Goal: Task Accomplishment & Management: Manage account settings

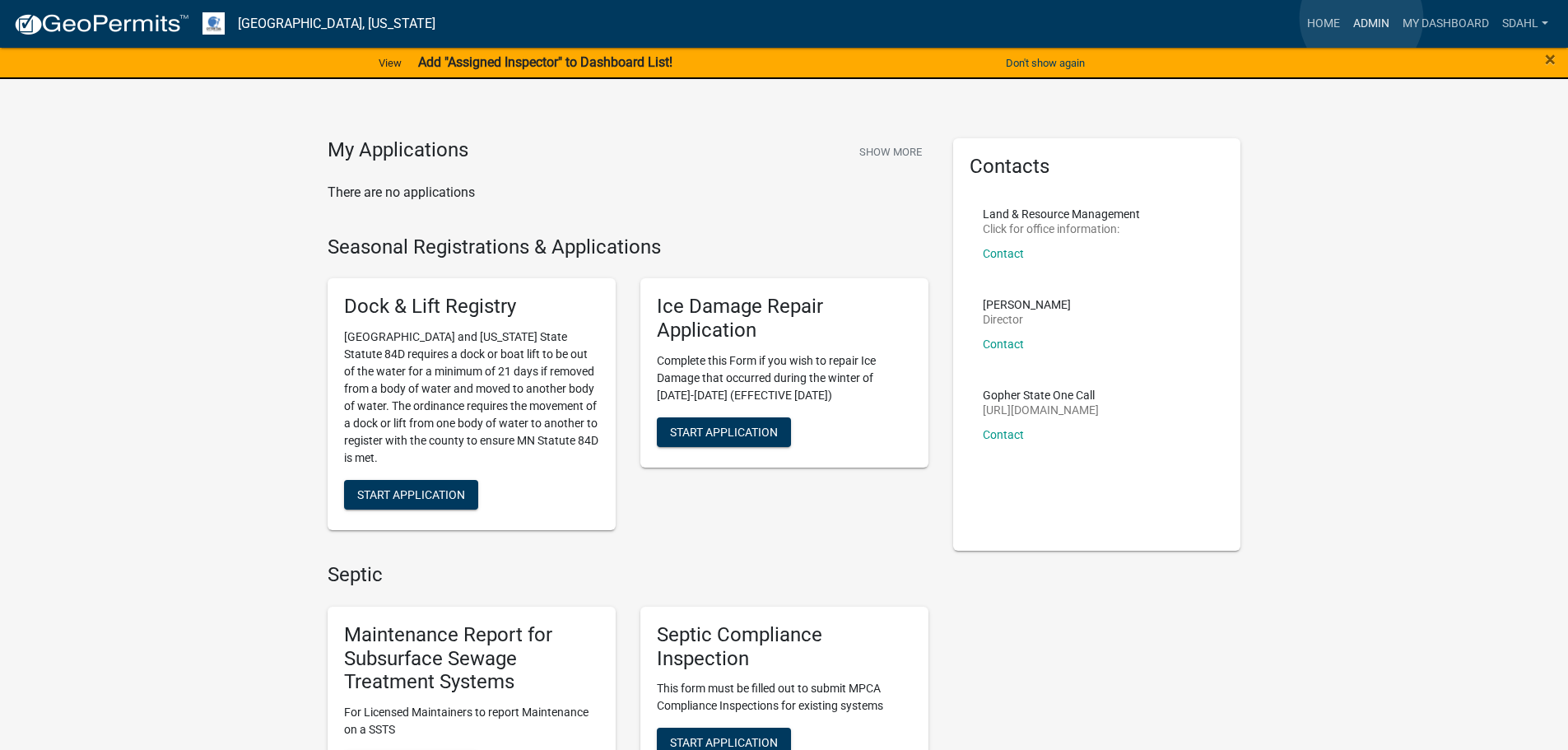
click at [1361, 18] on link "Admin" at bounding box center [1371, 24] width 49 height 31
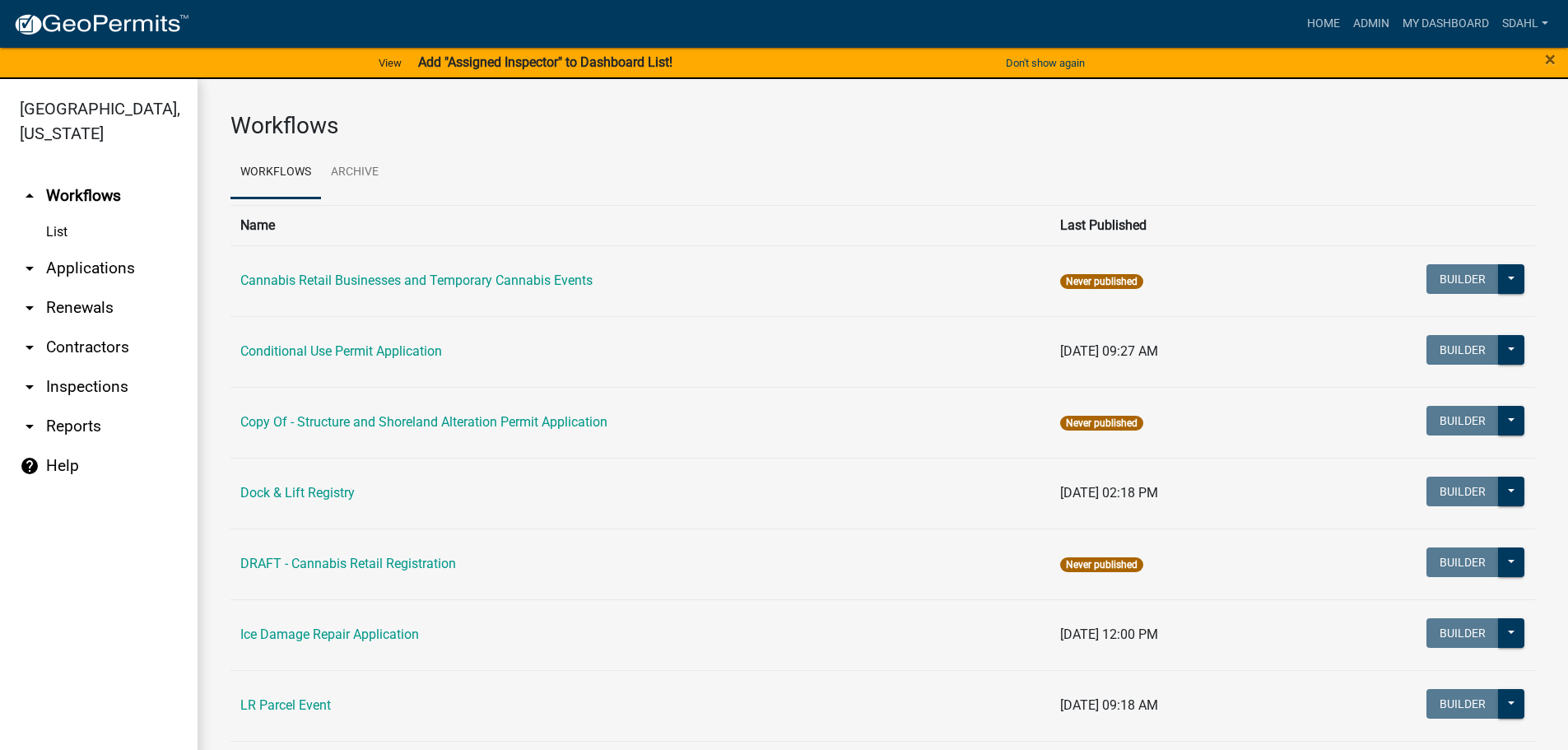
click at [80, 263] on link "arrow_drop_down Applications" at bounding box center [99, 268] width 197 height 40
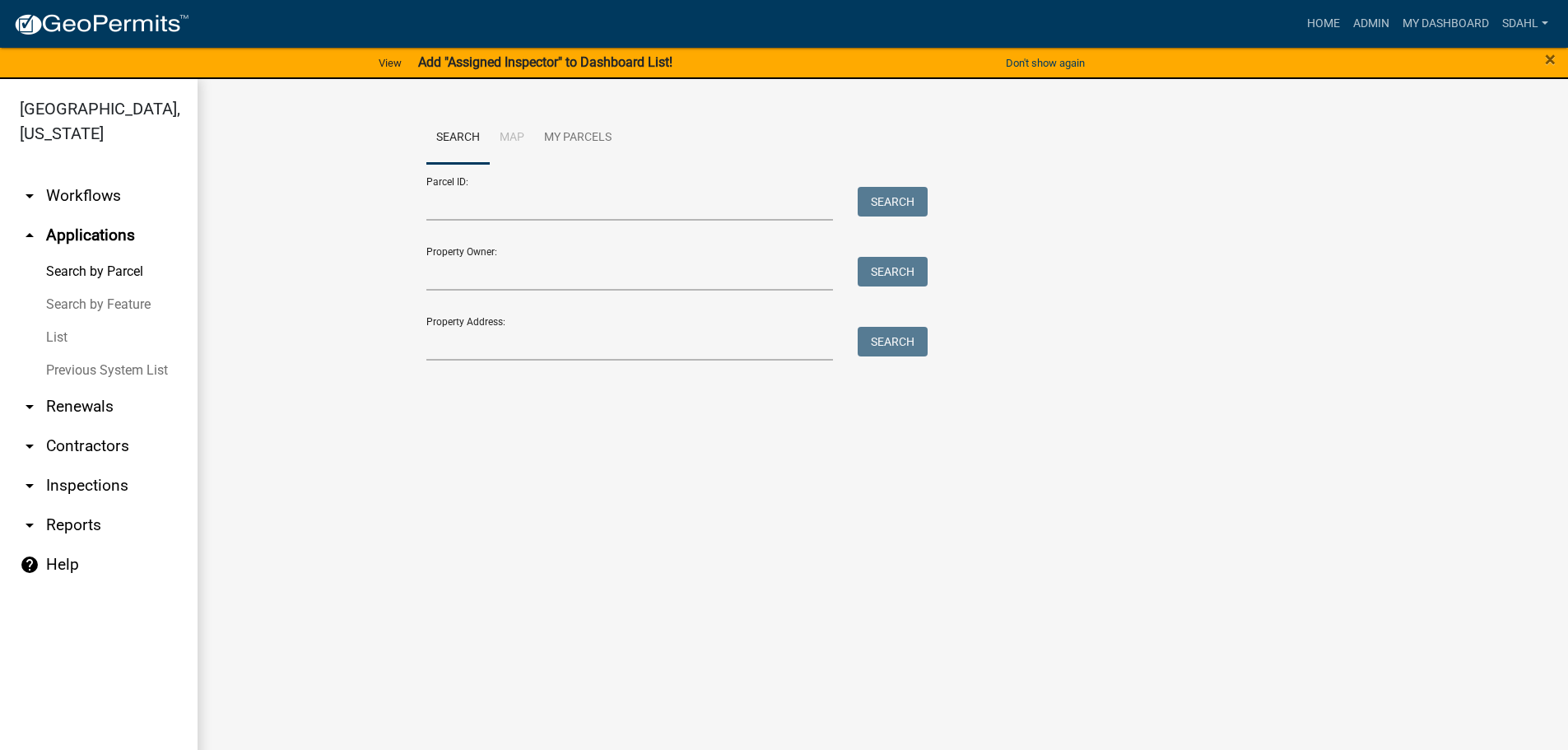
click at [94, 192] on link "arrow_drop_down Workflows" at bounding box center [99, 195] width 197 height 40
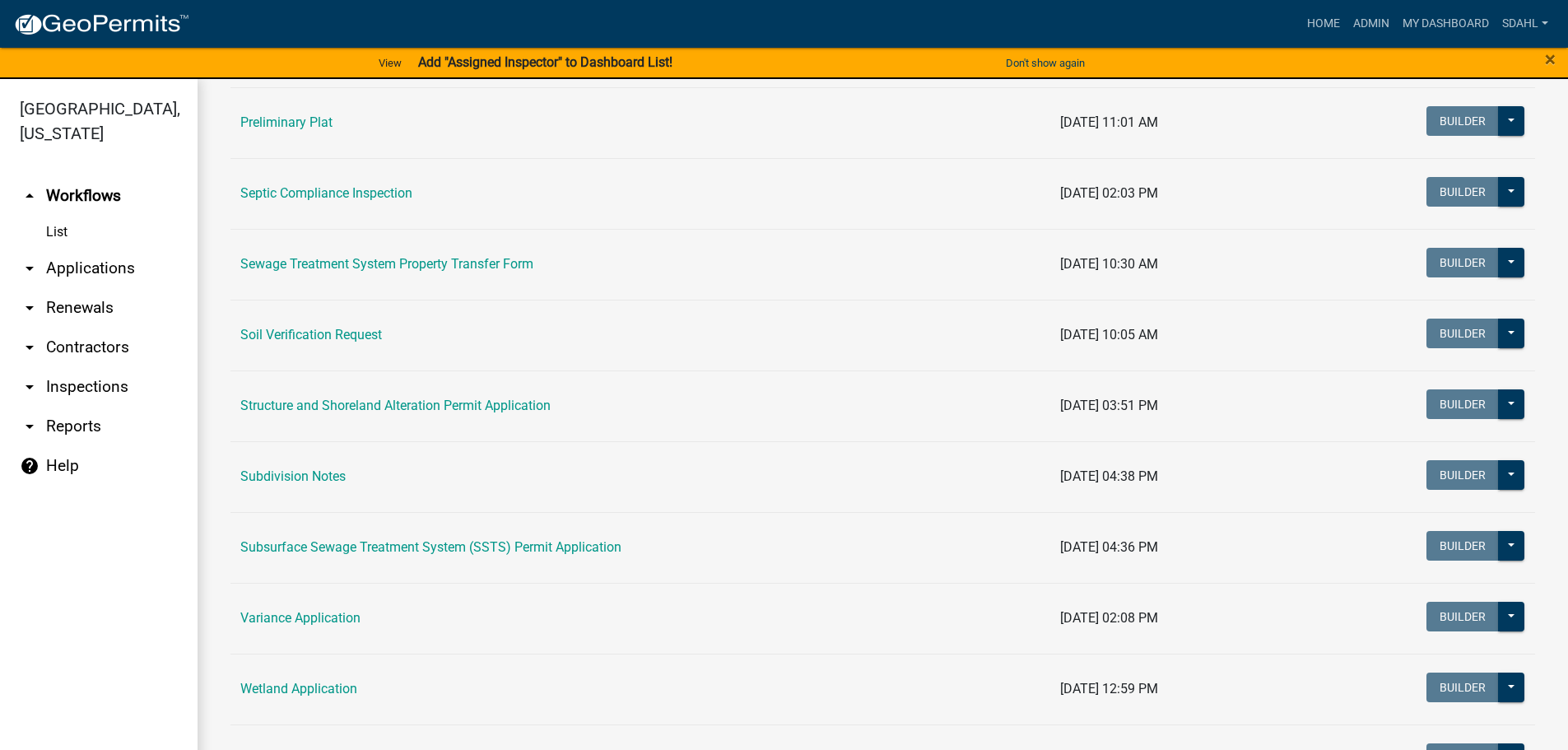
scroll to position [906, 0]
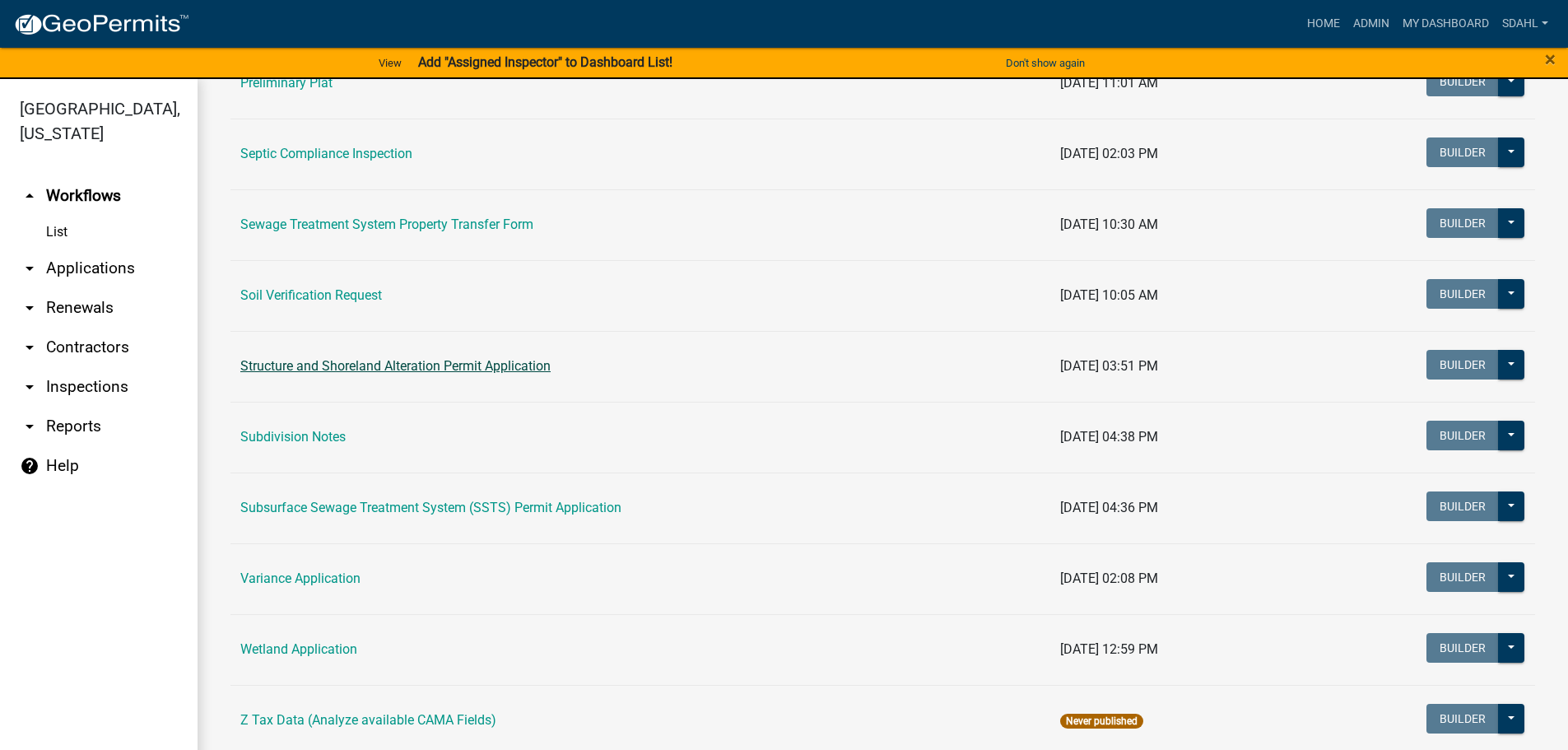
click at [513, 372] on link "Structure and Shoreland Alteration Permit Application" at bounding box center [395, 366] width 311 height 15
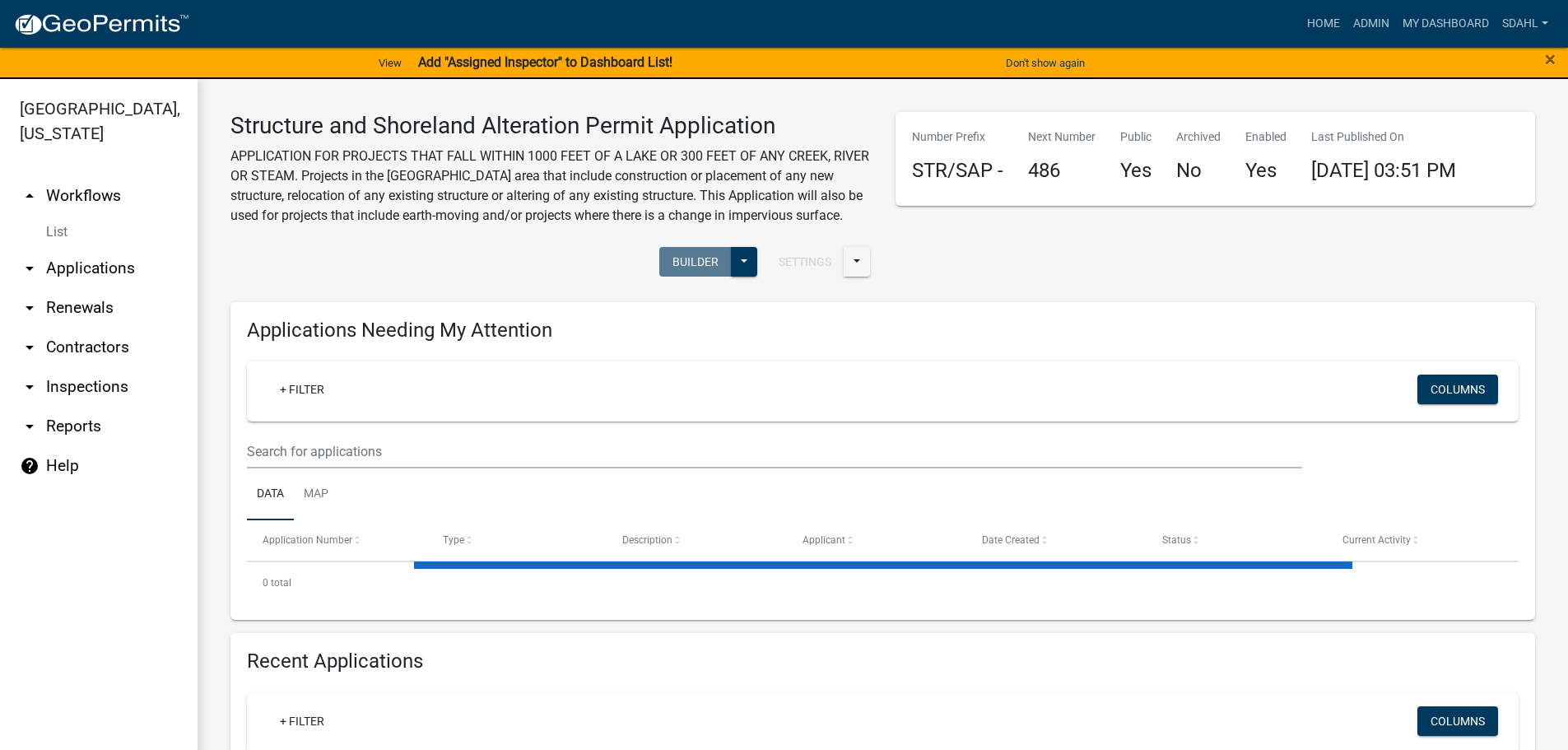
select select "1: 25"
select select "3: 100"
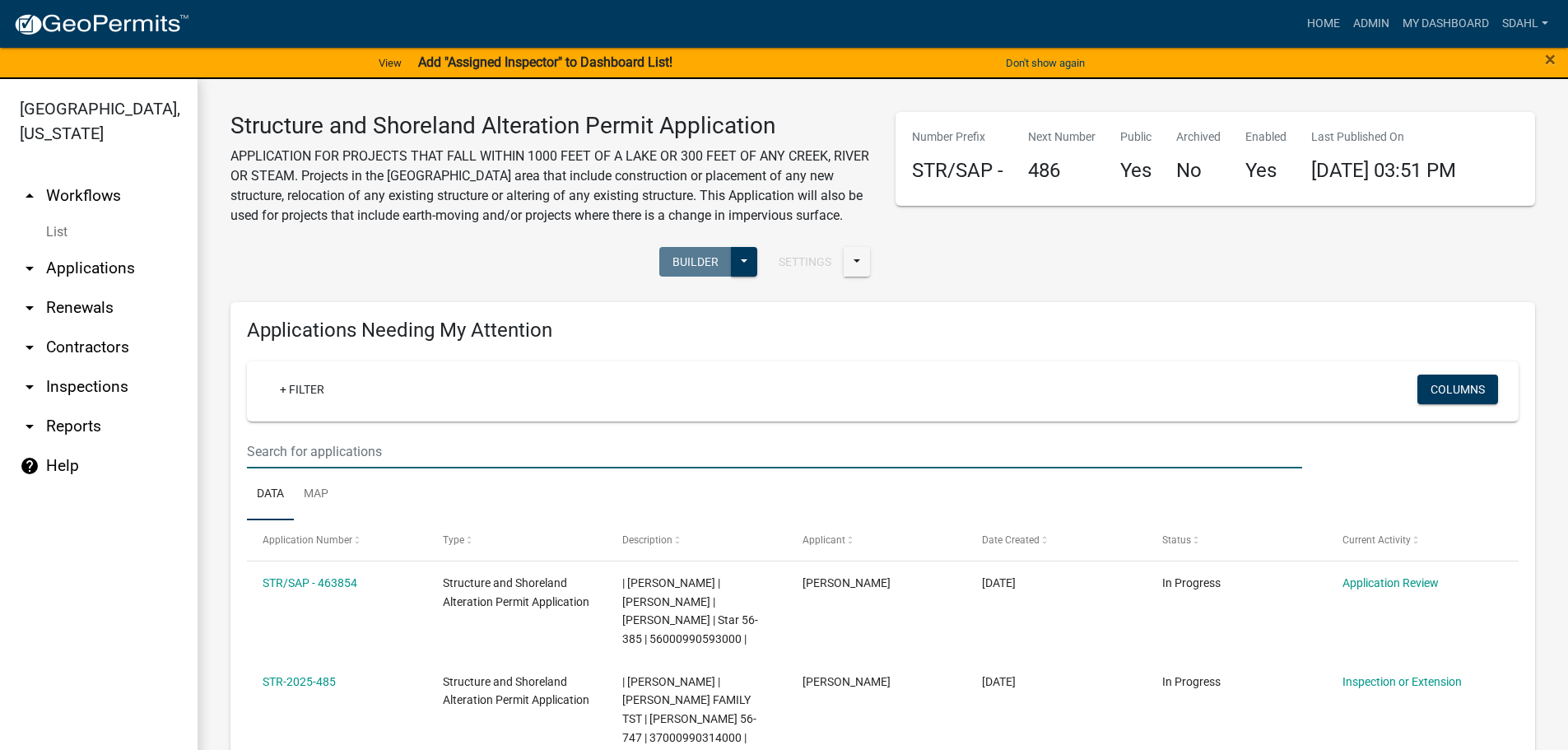
click at [386, 468] on input "text" at bounding box center [774, 451] width 1055 height 34
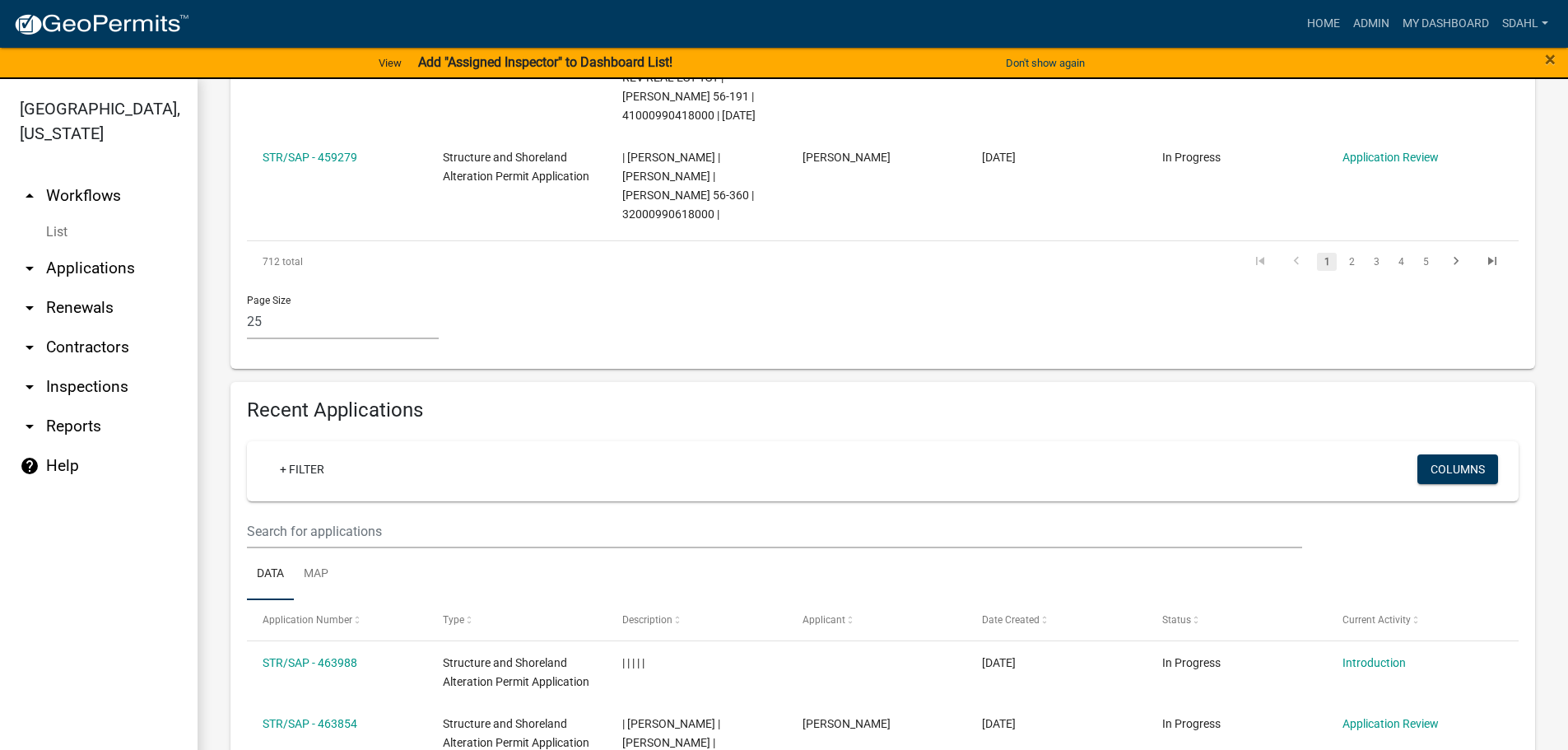
scroll to position [2964, 0]
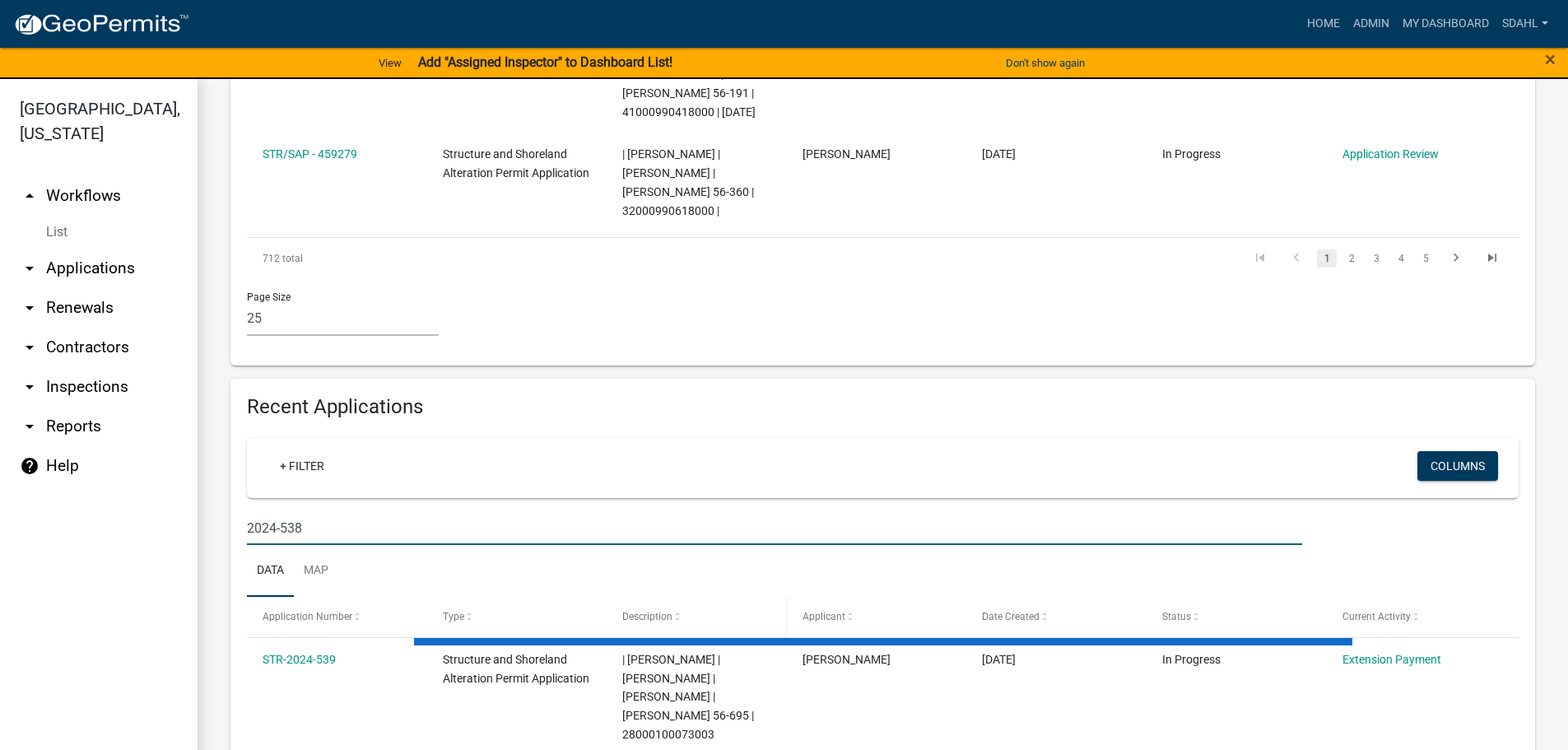
scroll to position [2880, 0]
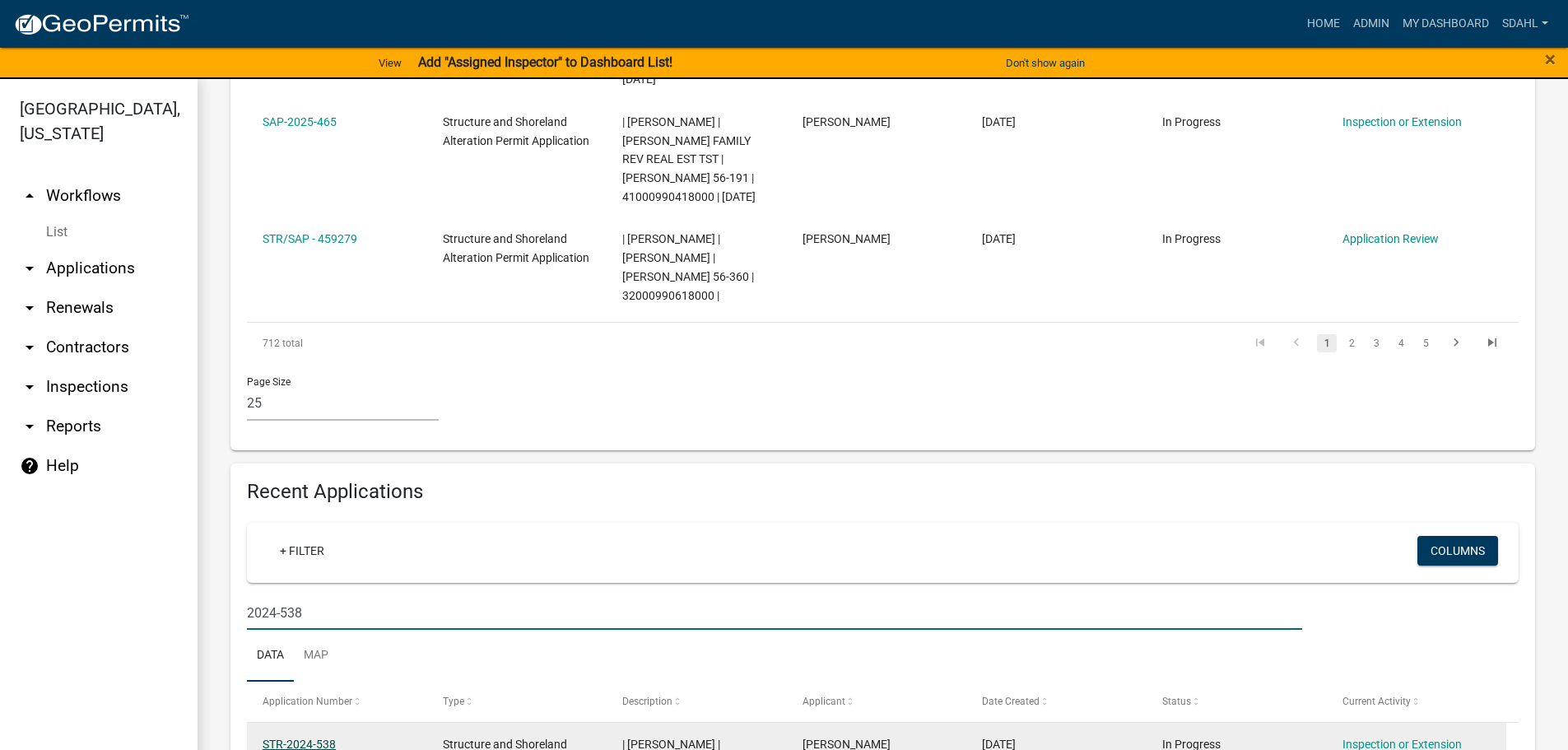
type input "2024-538"
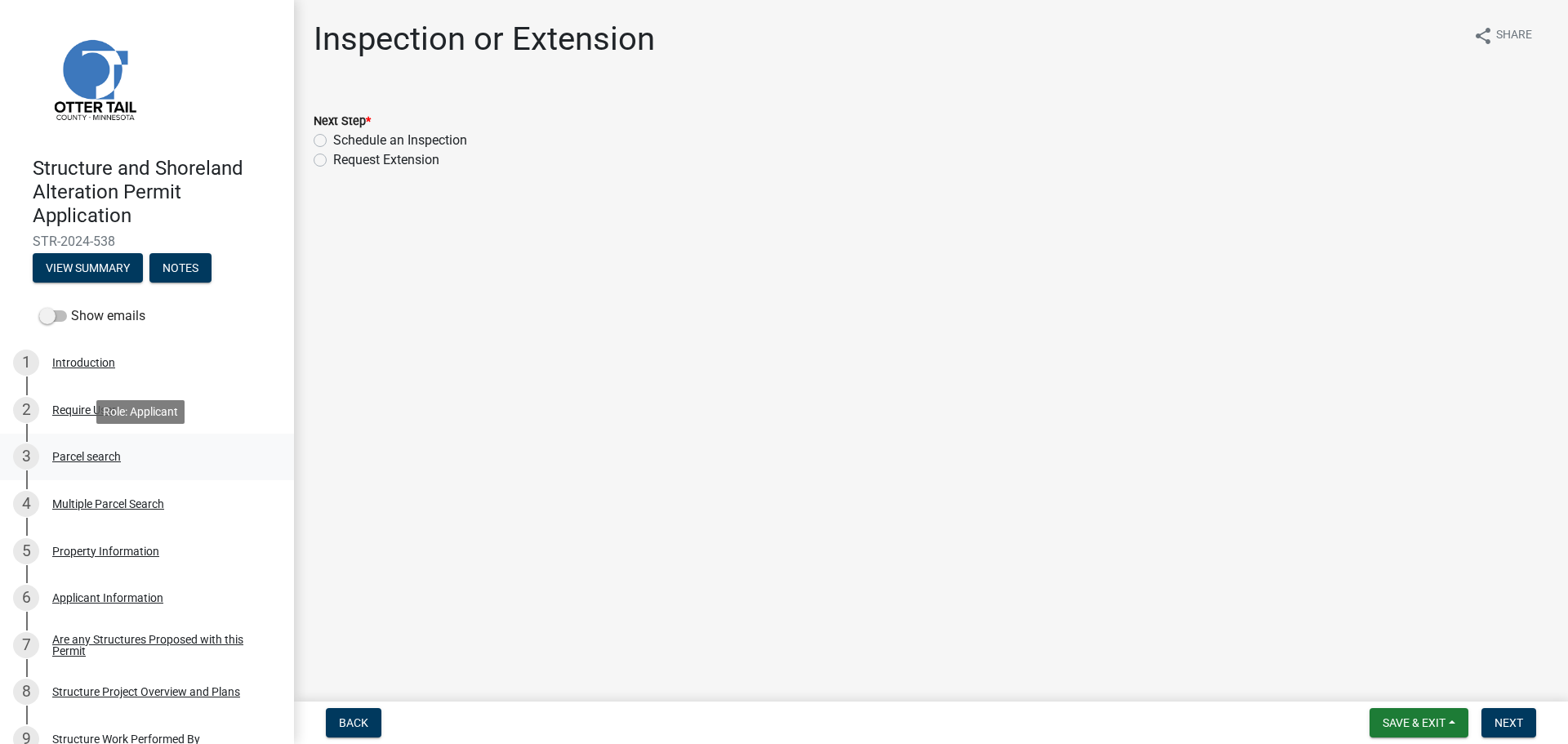
click at [94, 451] on div "Parcel search" at bounding box center [85, 457] width 68 height 12
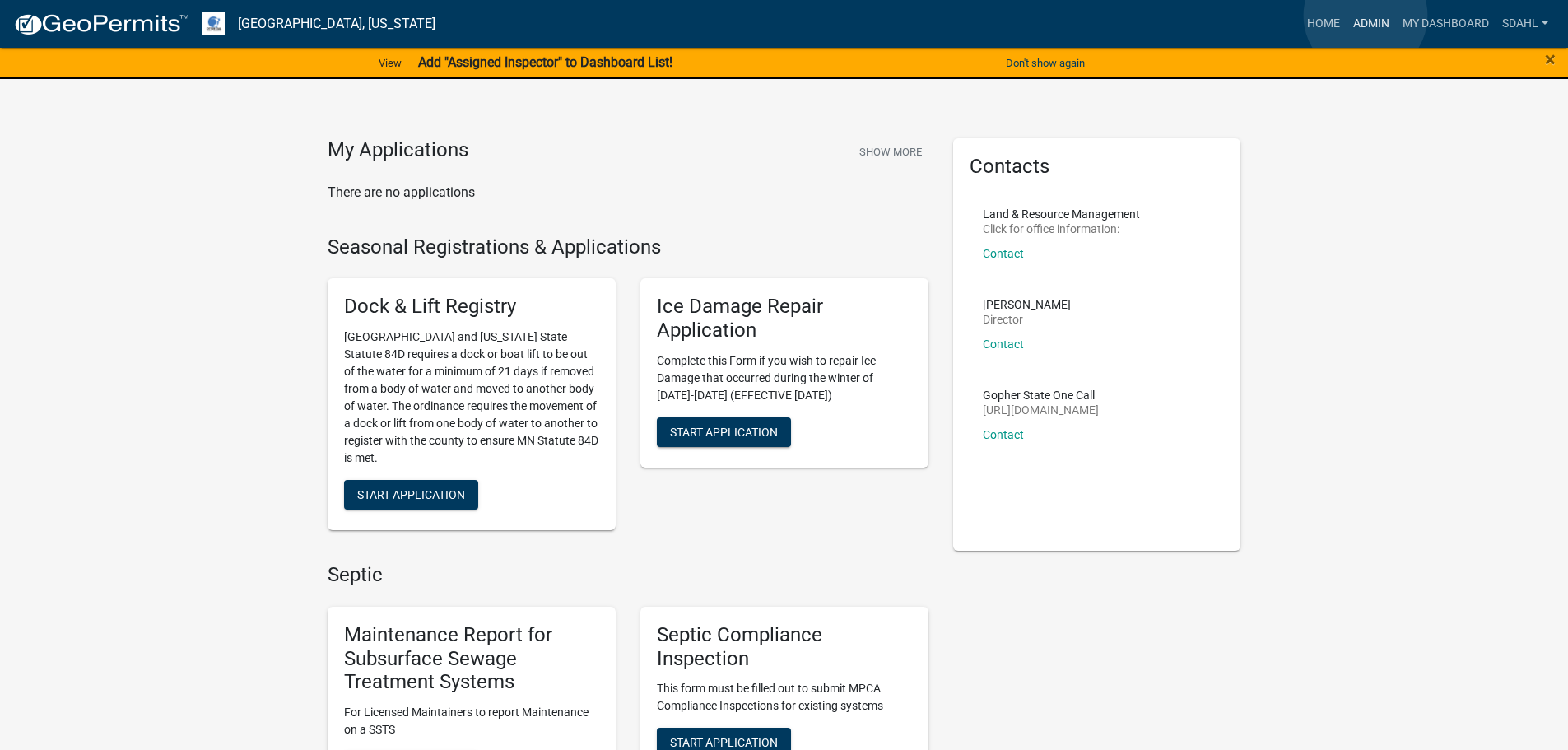
click at [1366, 15] on link "Admin" at bounding box center [1371, 24] width 49 height 31
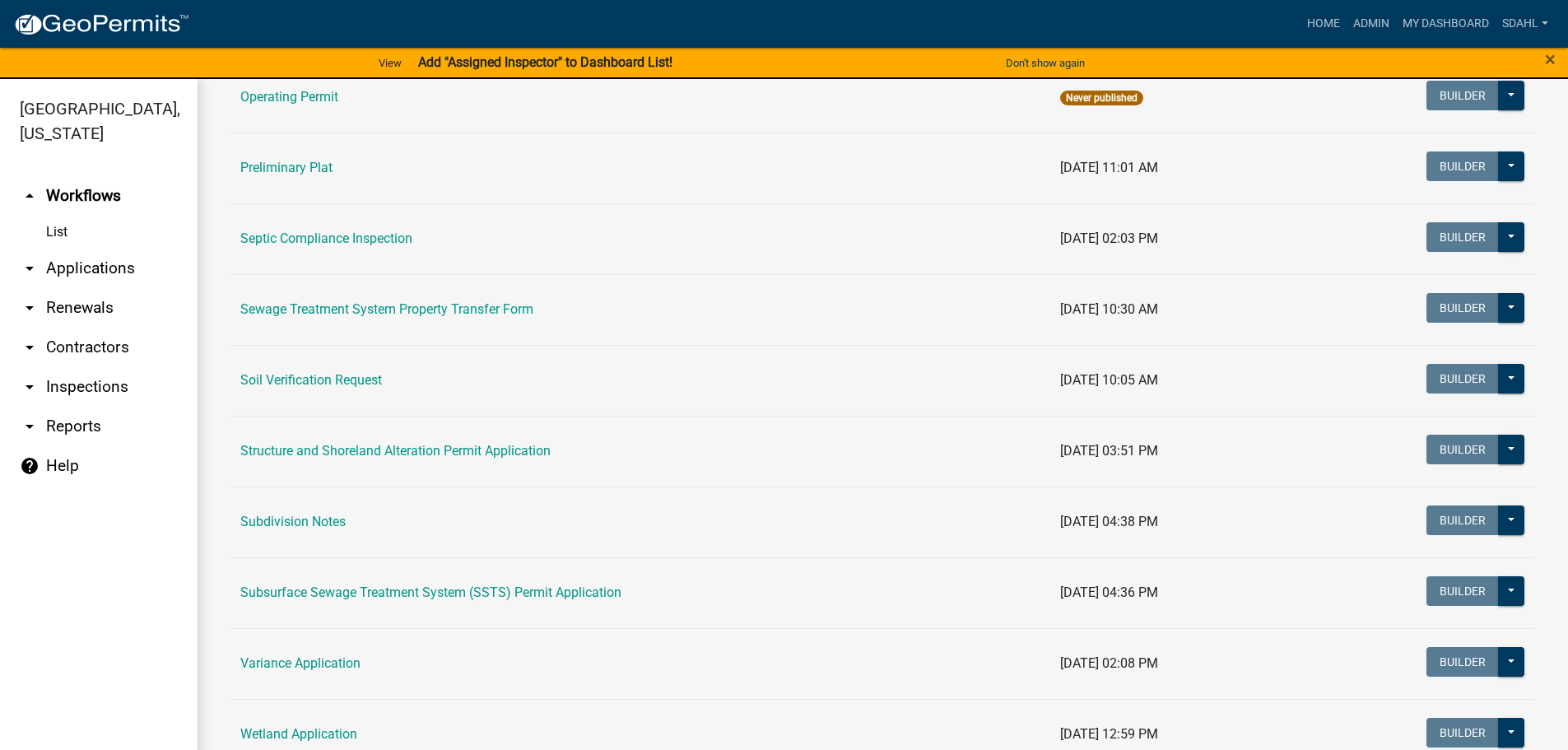
scroll to position [824, 0]
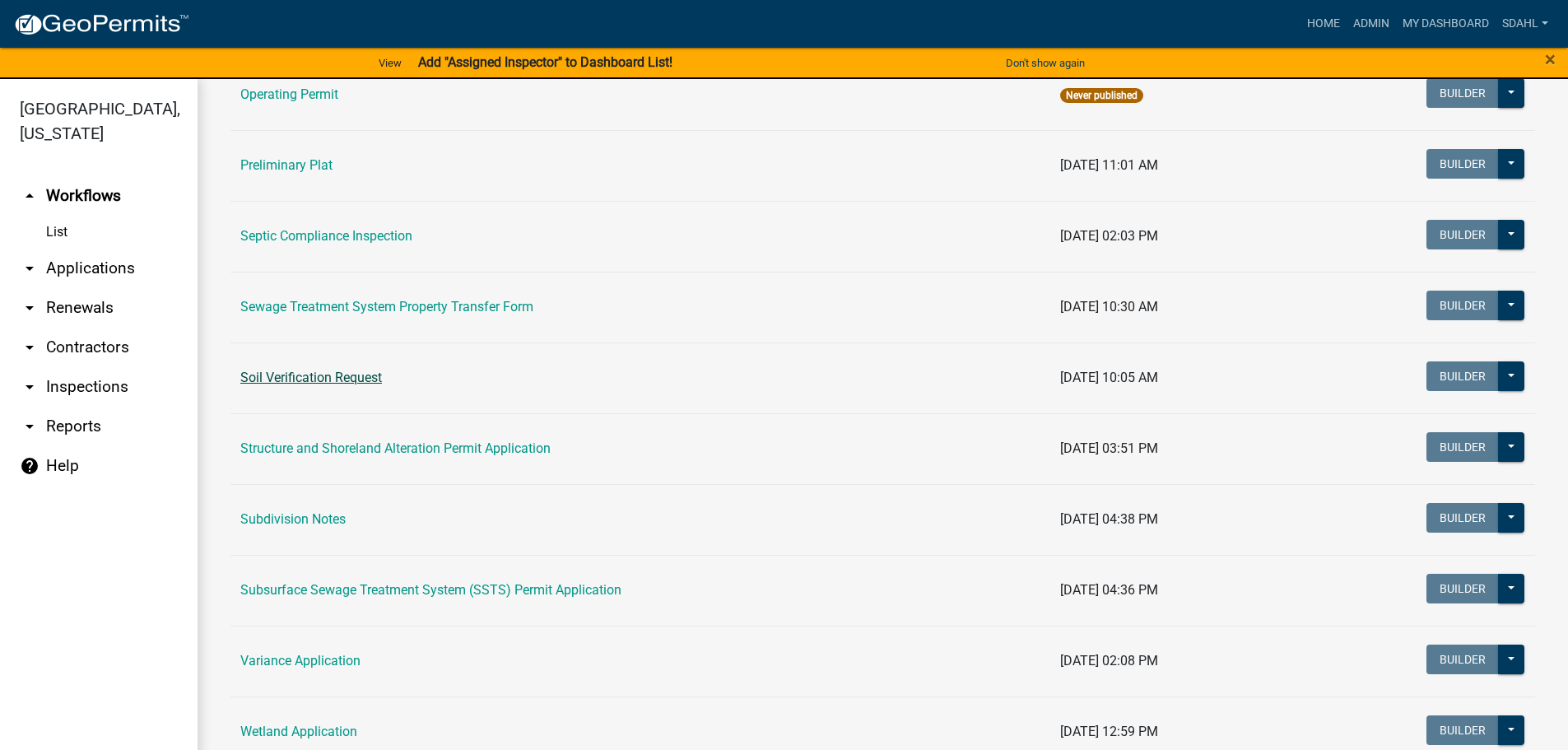
click at [360, 375] on link "Soil Verification Request" at bounding box center [311, 377] width 141 height 15
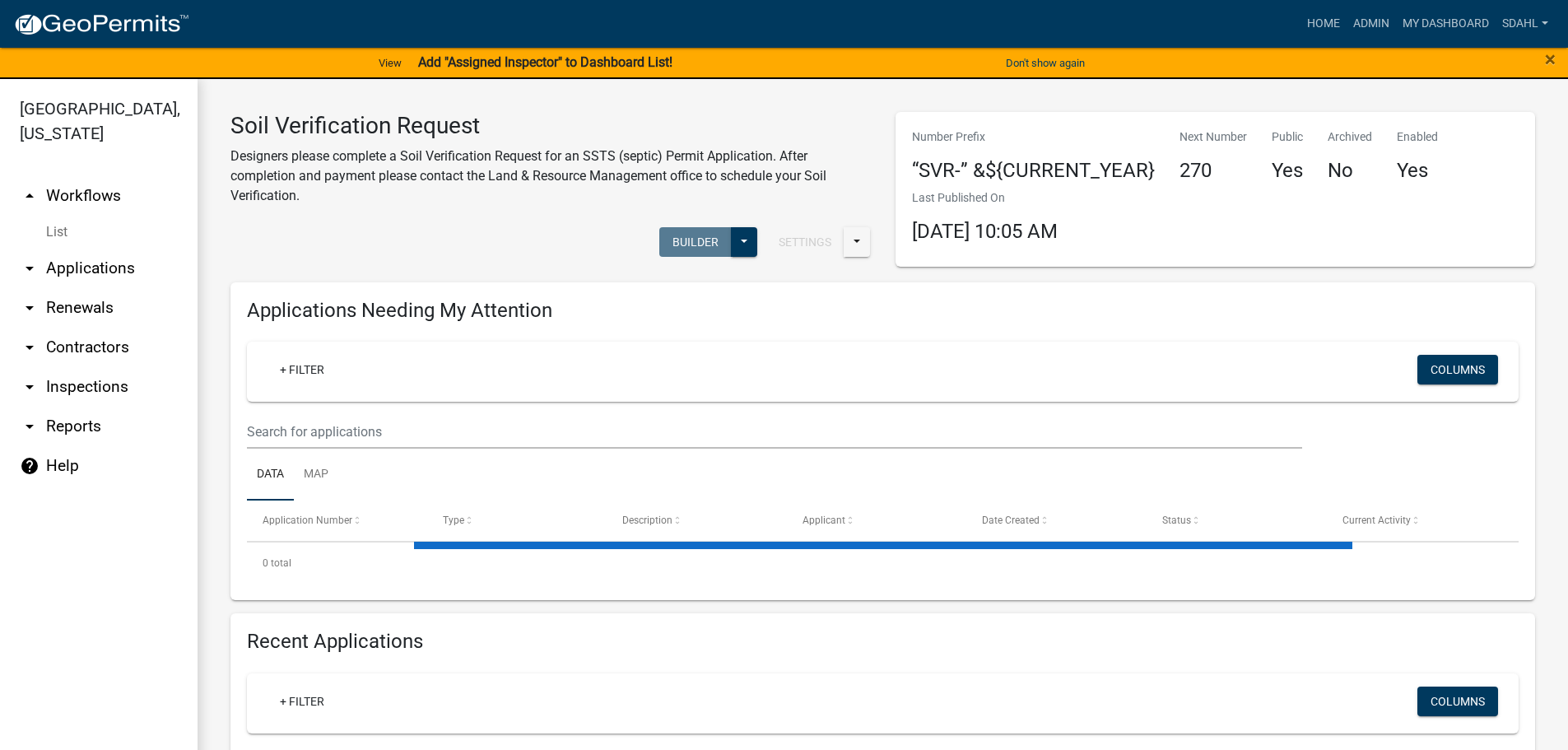
select select "3: 100"
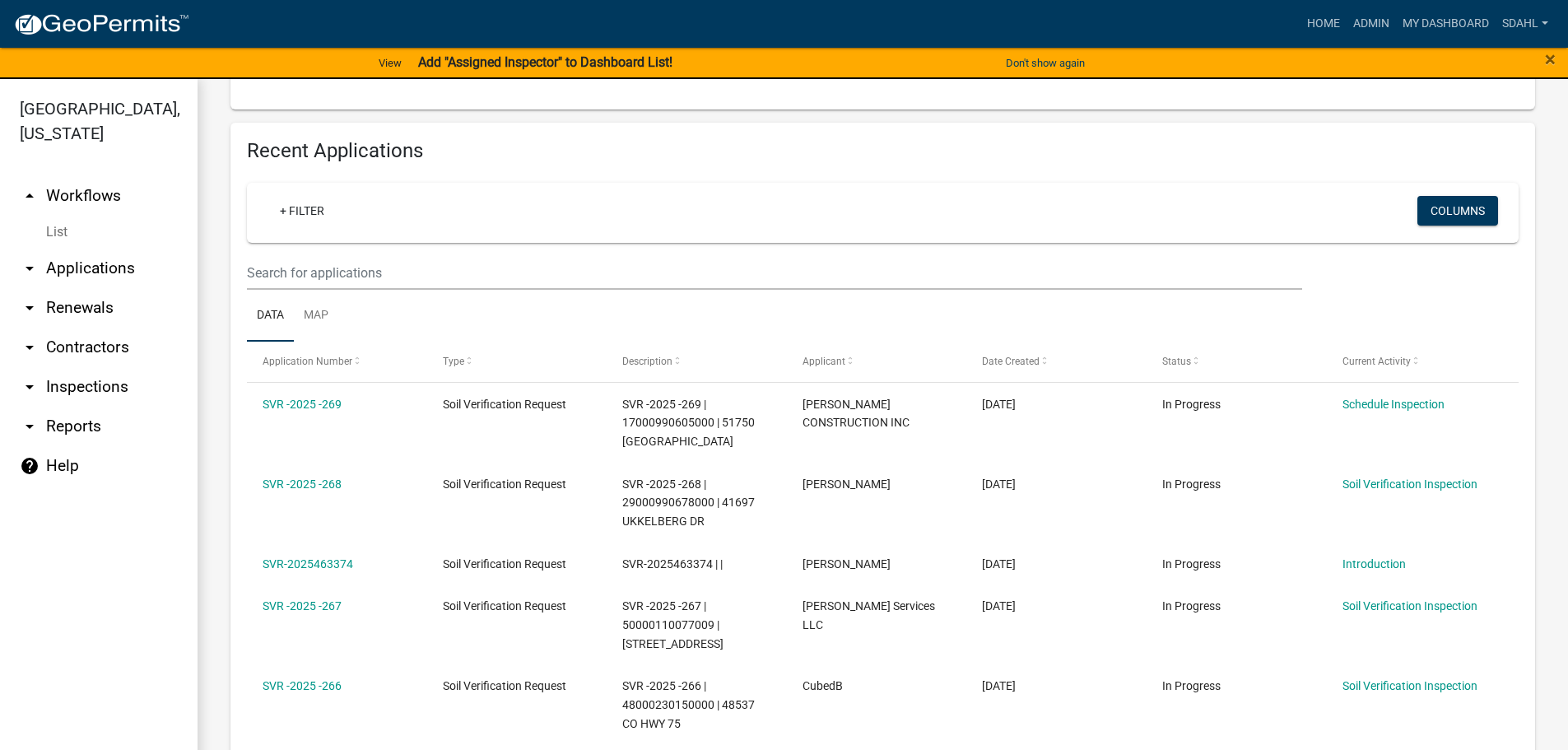
scroll to position [577, 0]
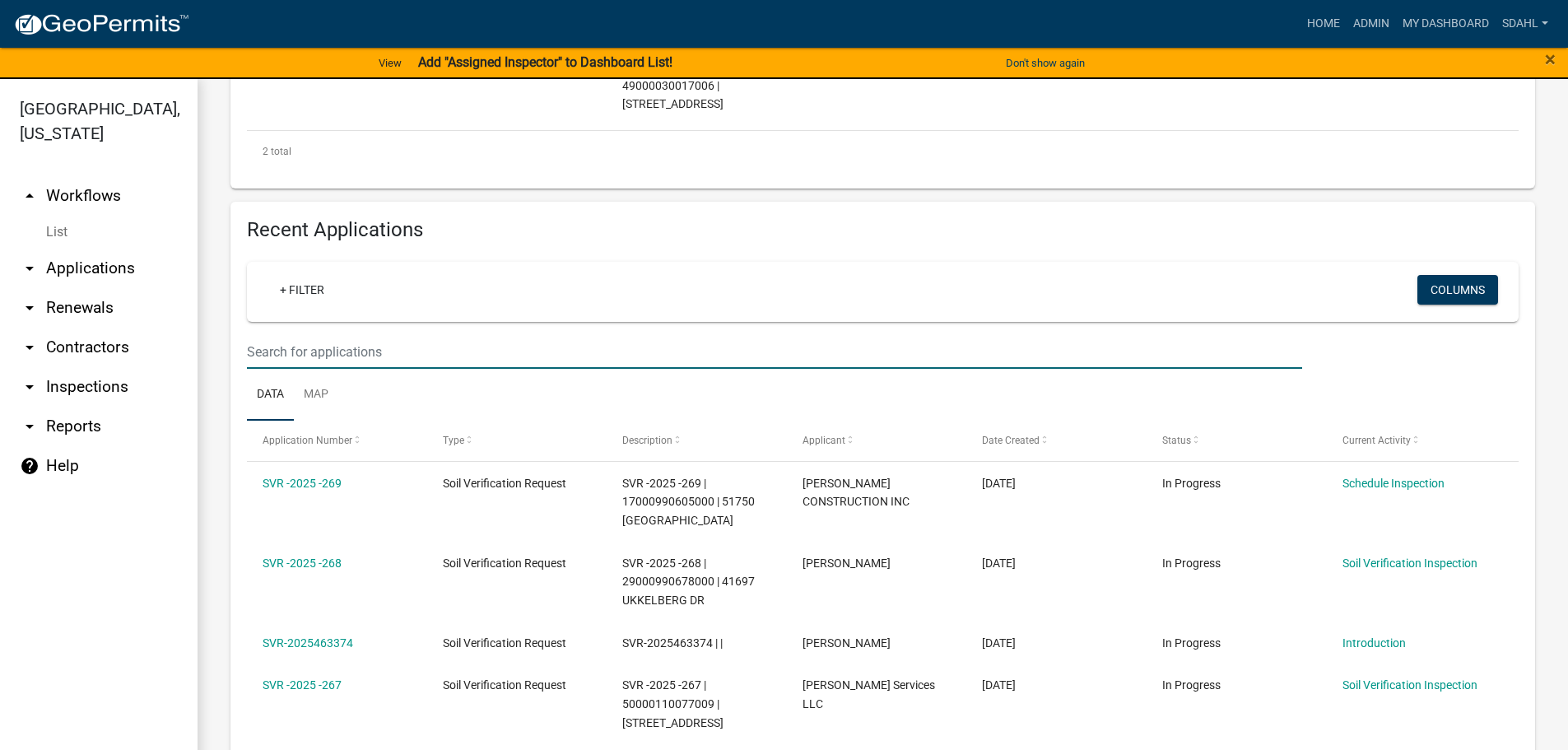
click at [326, 348] on input "text" at bounding box center [774, 351] width 1055 height 34
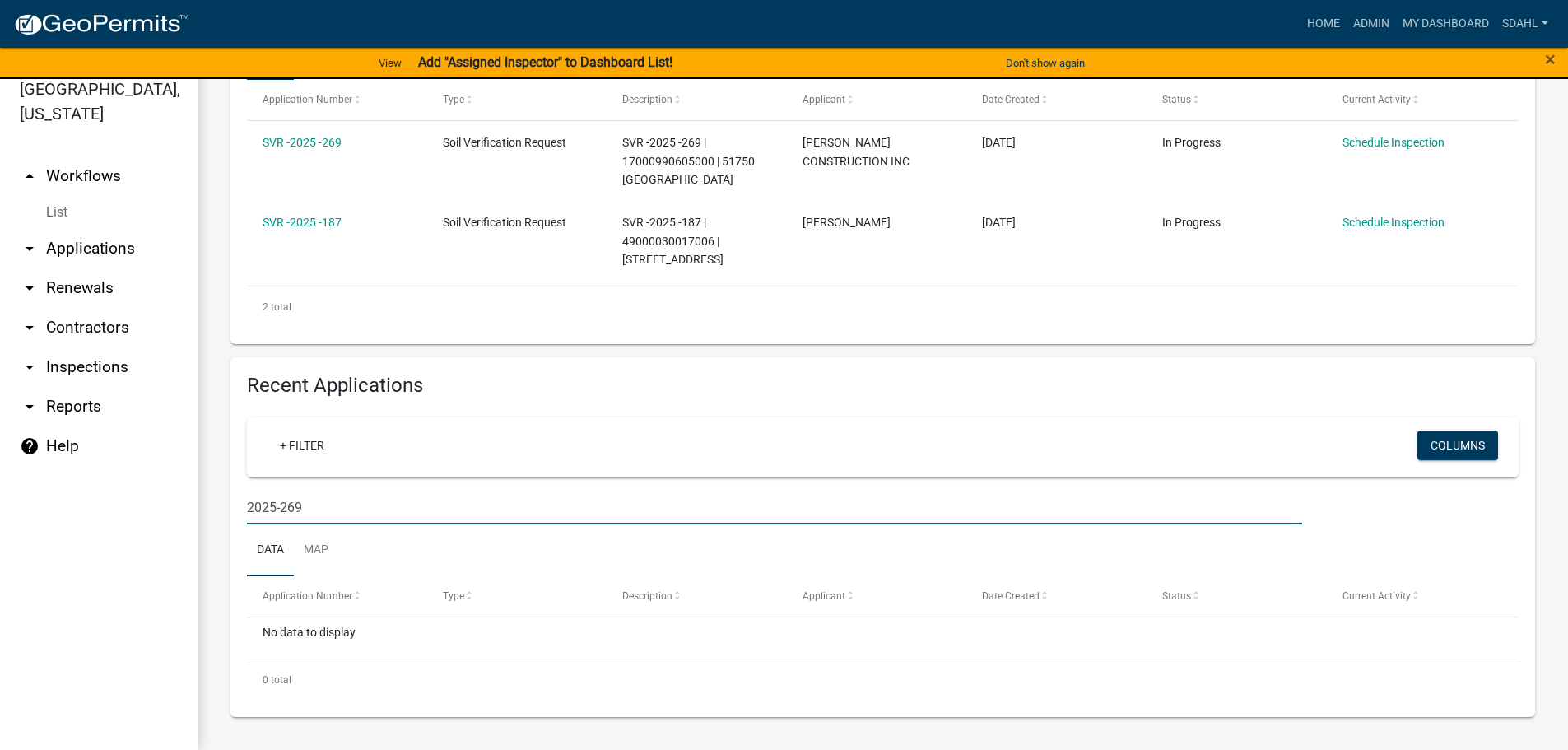
scroll to position [318, 0]
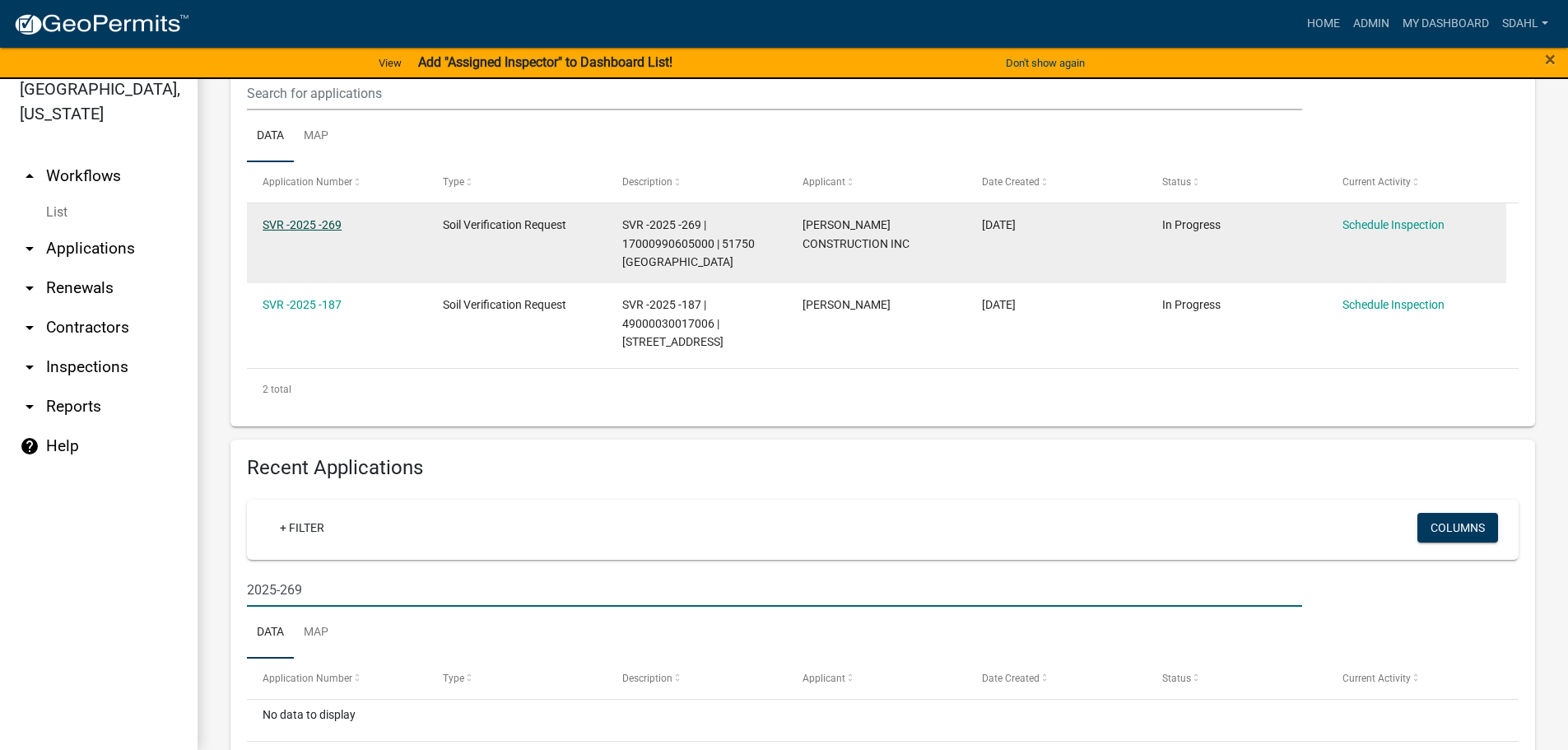
type input "2025-269"
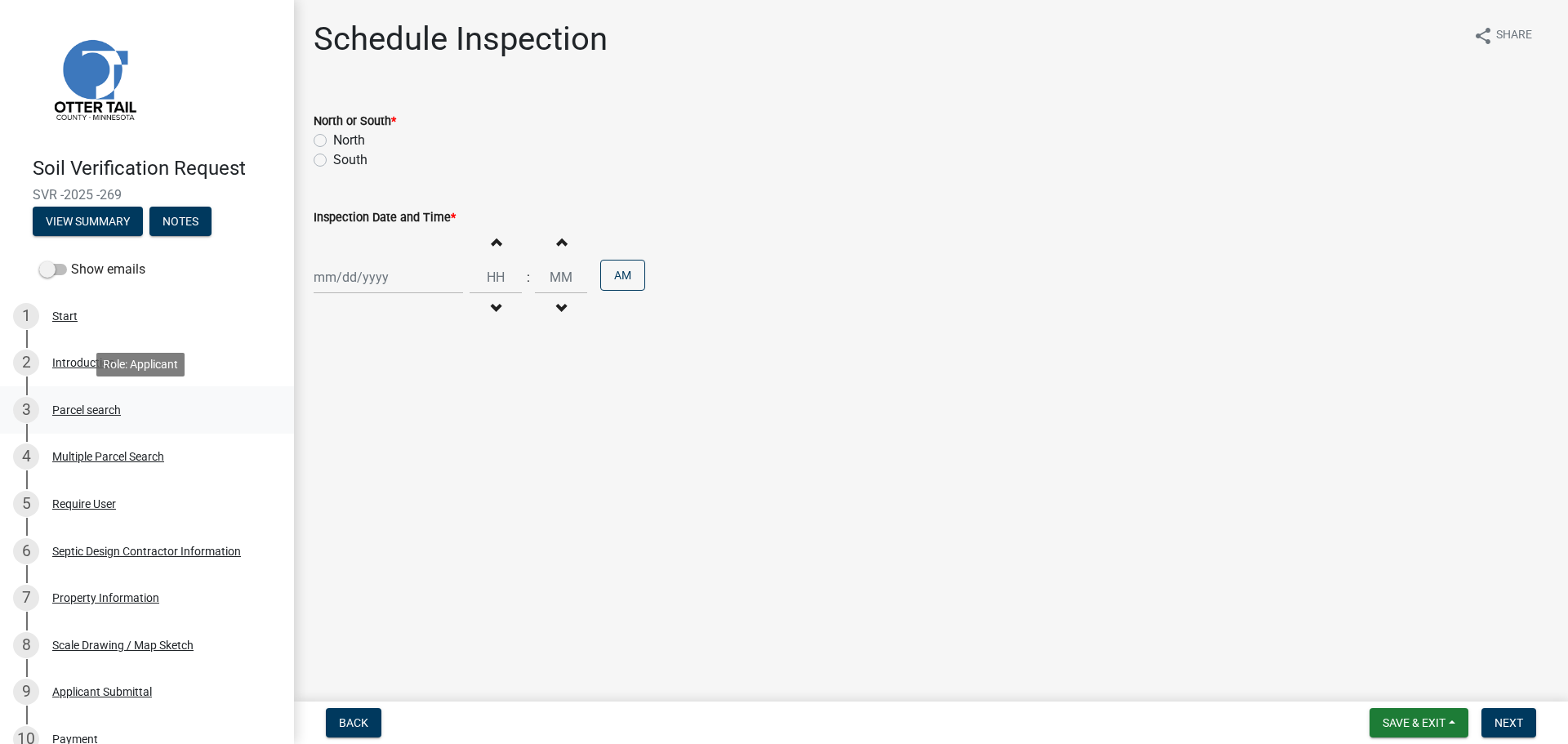
click at [67, 405] on div "Parcel search" at bounding box center [85, 410] width 68 height 12
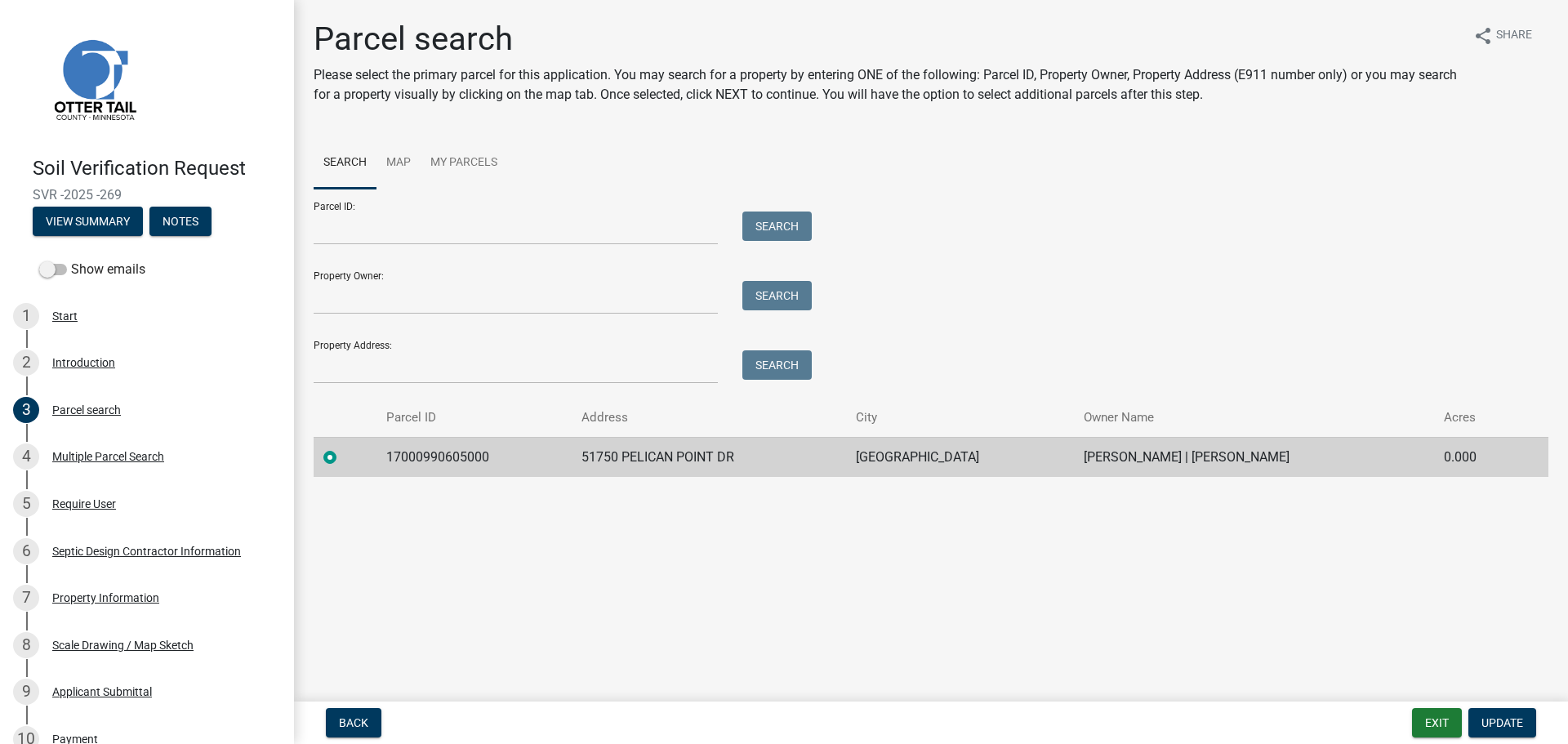
drag, startPoint x: 129, startPoint y: 191, endPoint x: 17, endPoint y: 190, distance: 112.0
click at [17, 190] on div "Soil Verification Request SVR -2025 -269 View Summary Notes" at bounding box center [147, 192] width 268 height 96
drag, startPoint x: 51, startPoint y: 185, endPoint x: 23, endPoint y: 238, distance: 59.9
click at [23, 238] on div "Soil Verification Request SVR -2025 -269 View Summary Notes" at bounding box center [147, 192] width 268 height 96
drag, startPoint x: 139, startPoint y: 192, endPoint x: 30, endPoint y: 194, distance: 109.0
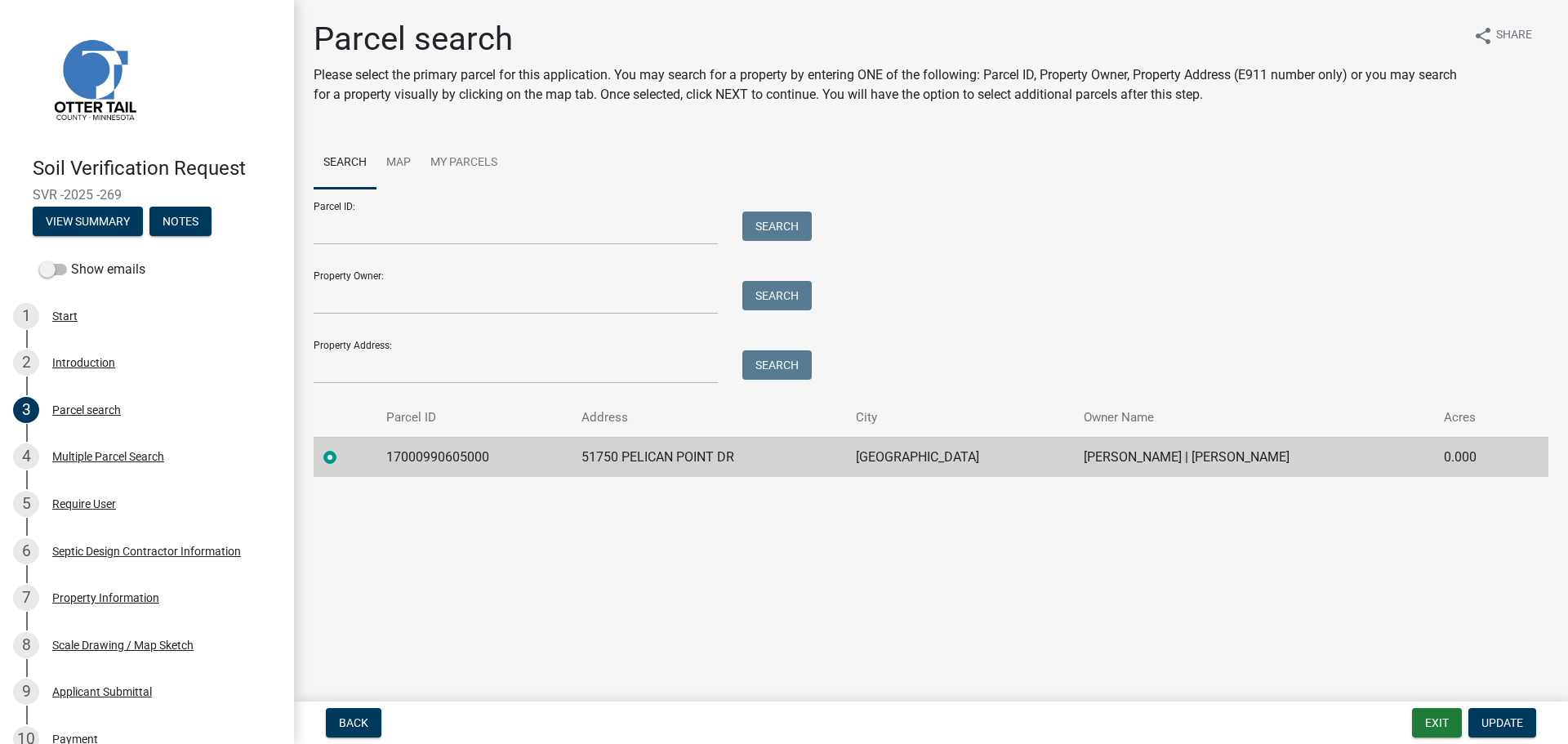
click at [30, 194] on div "Soil Verification Request SVR -2025 -269 View Summary Notes" at bounding box center [147, 192] width 268 height 96
copy span "SVR -2025 -269"
click at [376, 452] on td at bounding box center [345, 457] width 63 height 40
drag, startPoint x: 381, startPoint y: 453, endPoint x: 1290, endPoint y: 475, distance: 909.3
click at [1290, 475] on tr "17000990605000 51750 PELICAN POINT DR DETROIT LAKES RUSSELL M ASKEW | LISA L AS…" at bounding box center [931, 457] width 1235 height 40
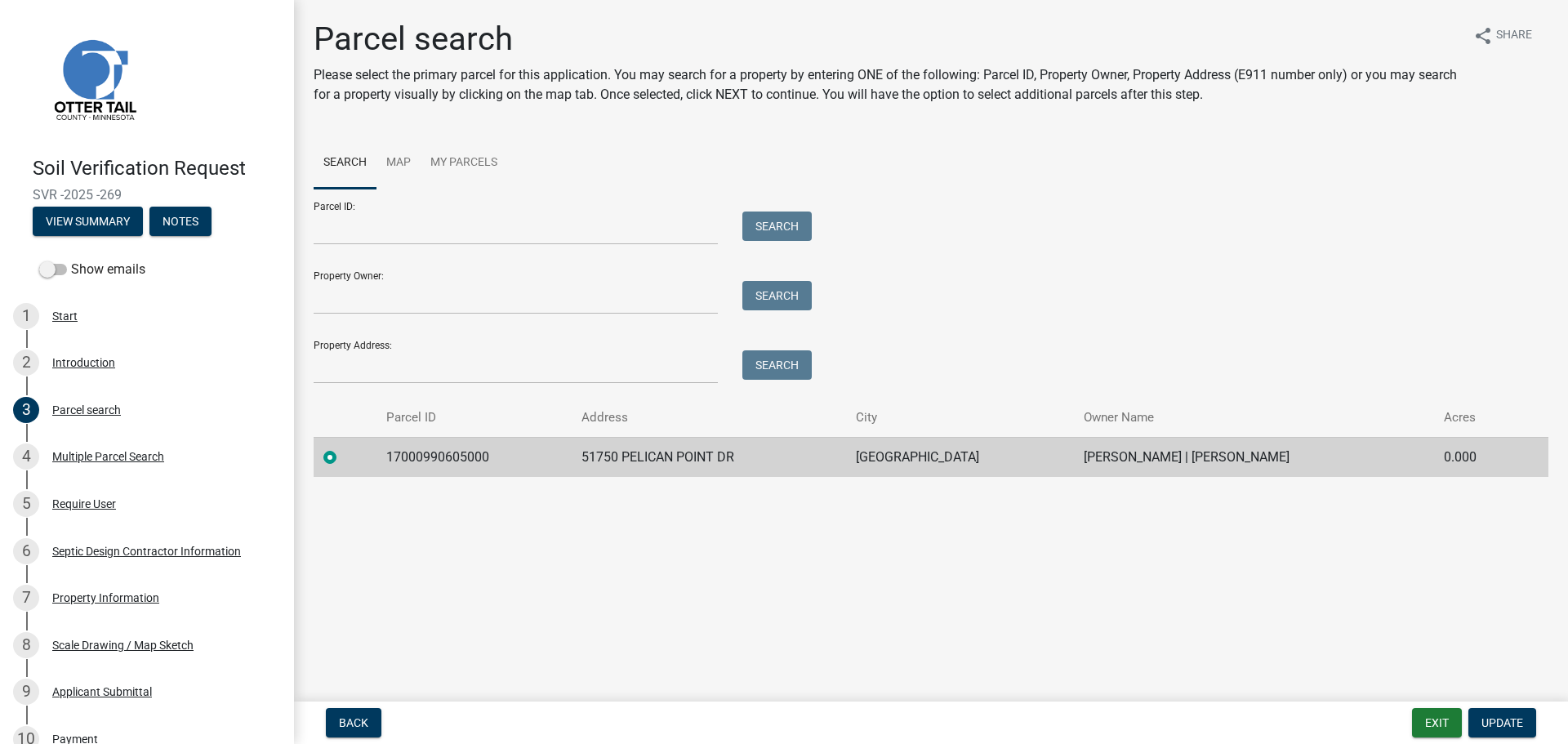
copy tr "17000990605000 51750 PELICAN POINT DR DETROIT LAKES RUSSELL M ASKEW | LISA L AS…"
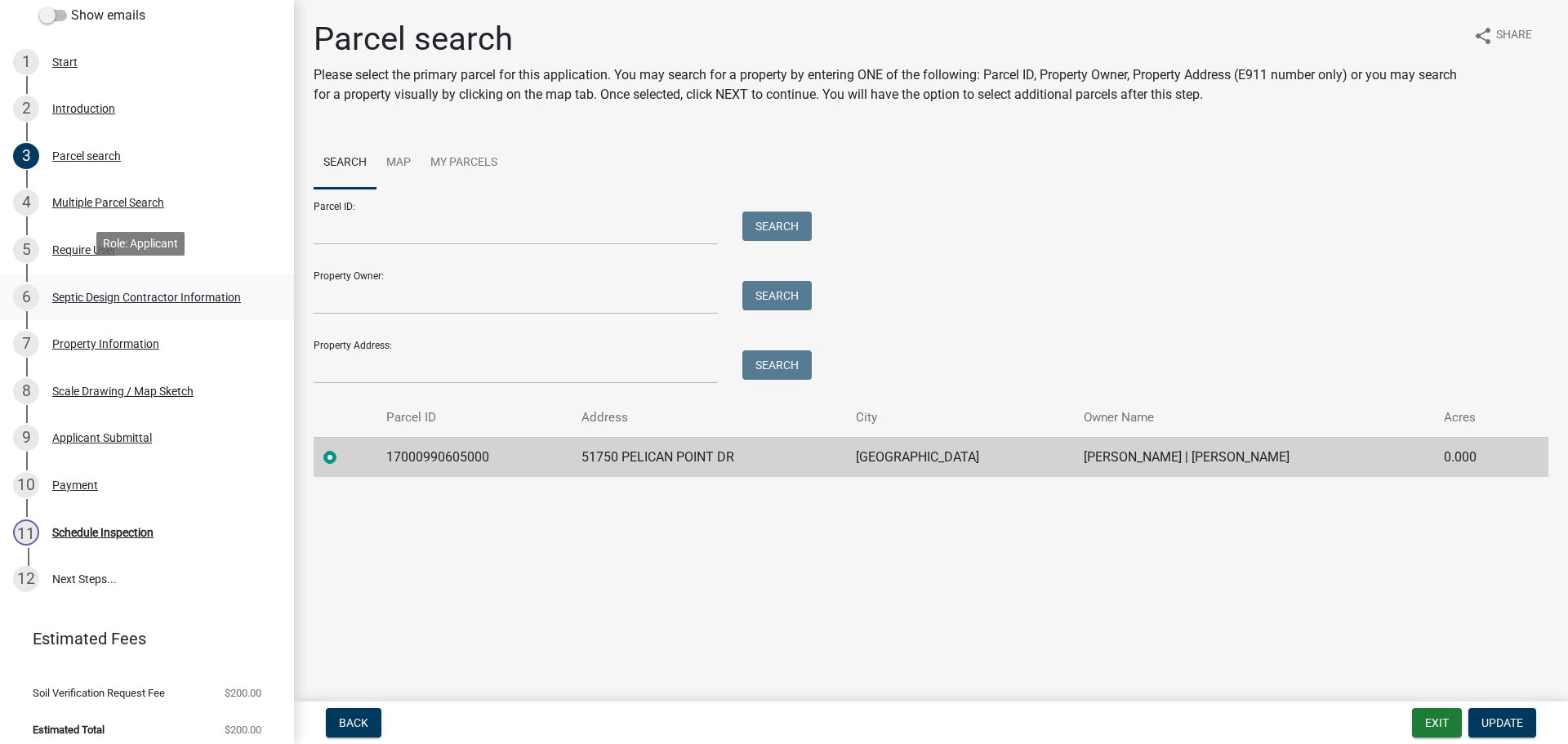
scroll to position [265, 0]
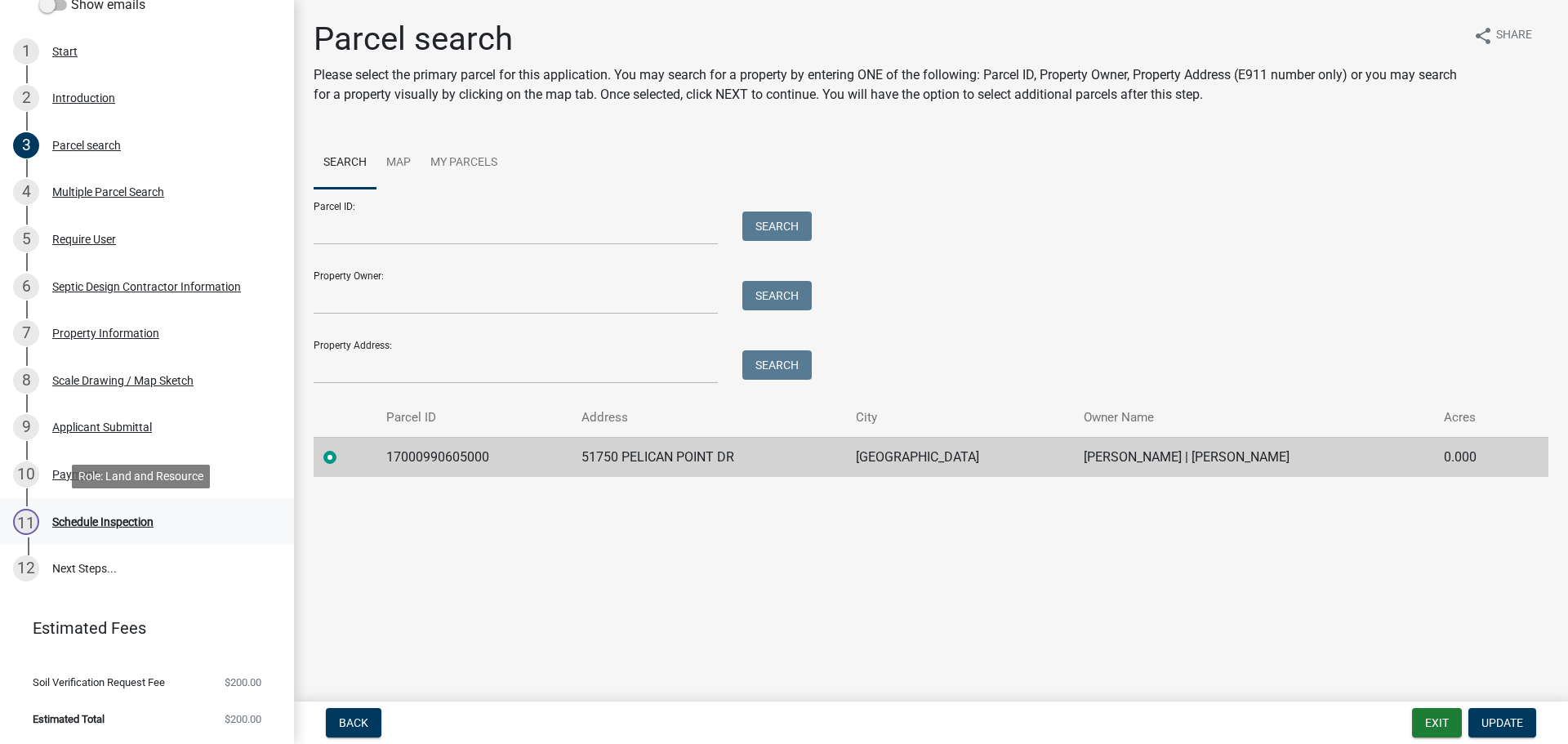
click at [74, 516] on div "Schedule Inspection" at bounding box center [103, 522] width 102 height 12
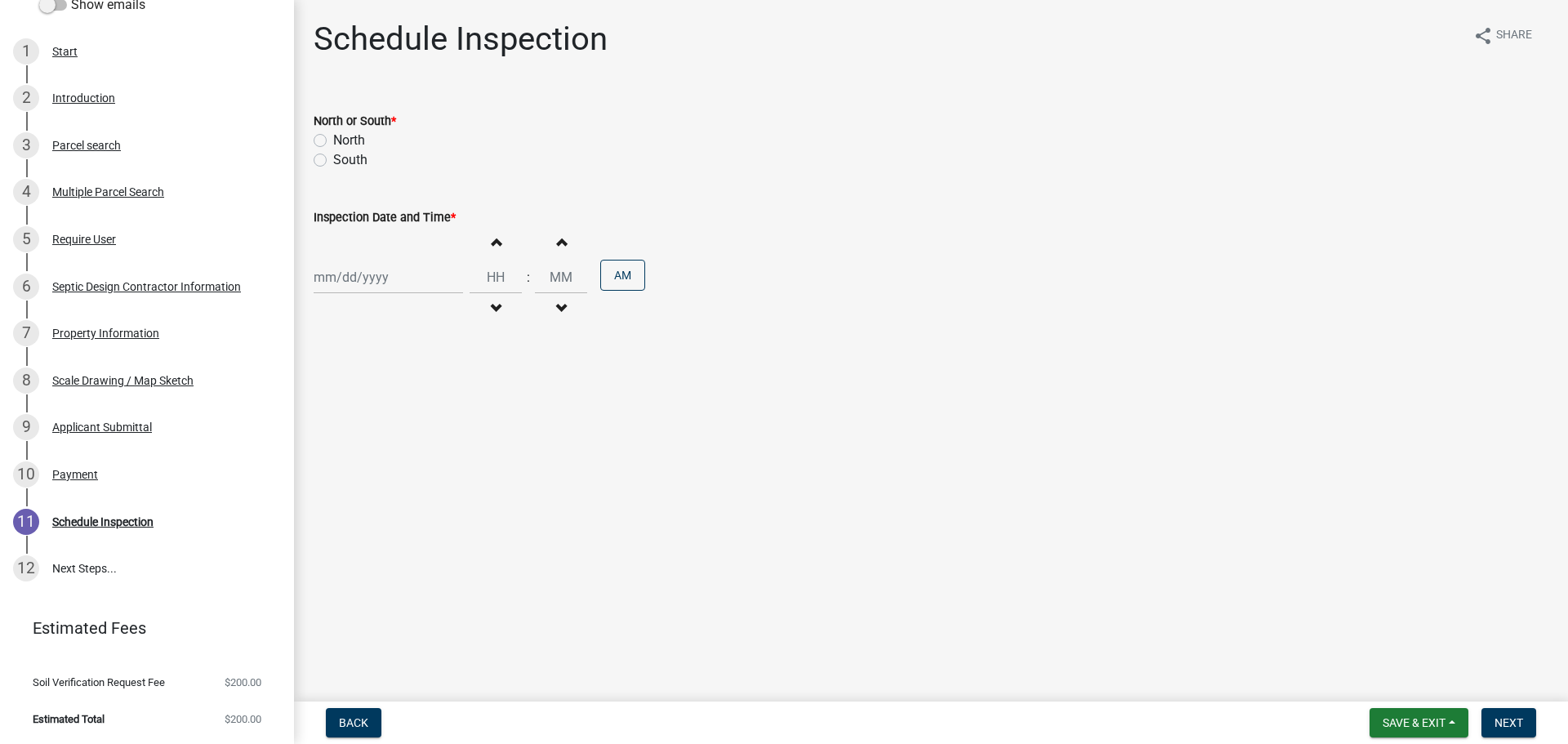
click at [347, 139] on label "North" at bounding box center [348, 140] width 32 height 19
click at [344, 139] on input "North" at bounding box center [338, 135] width 11 height 11
radio input "true"
click at [386, 288] on div at bounding box center [389, 276] width 150 height 34
select select "8"
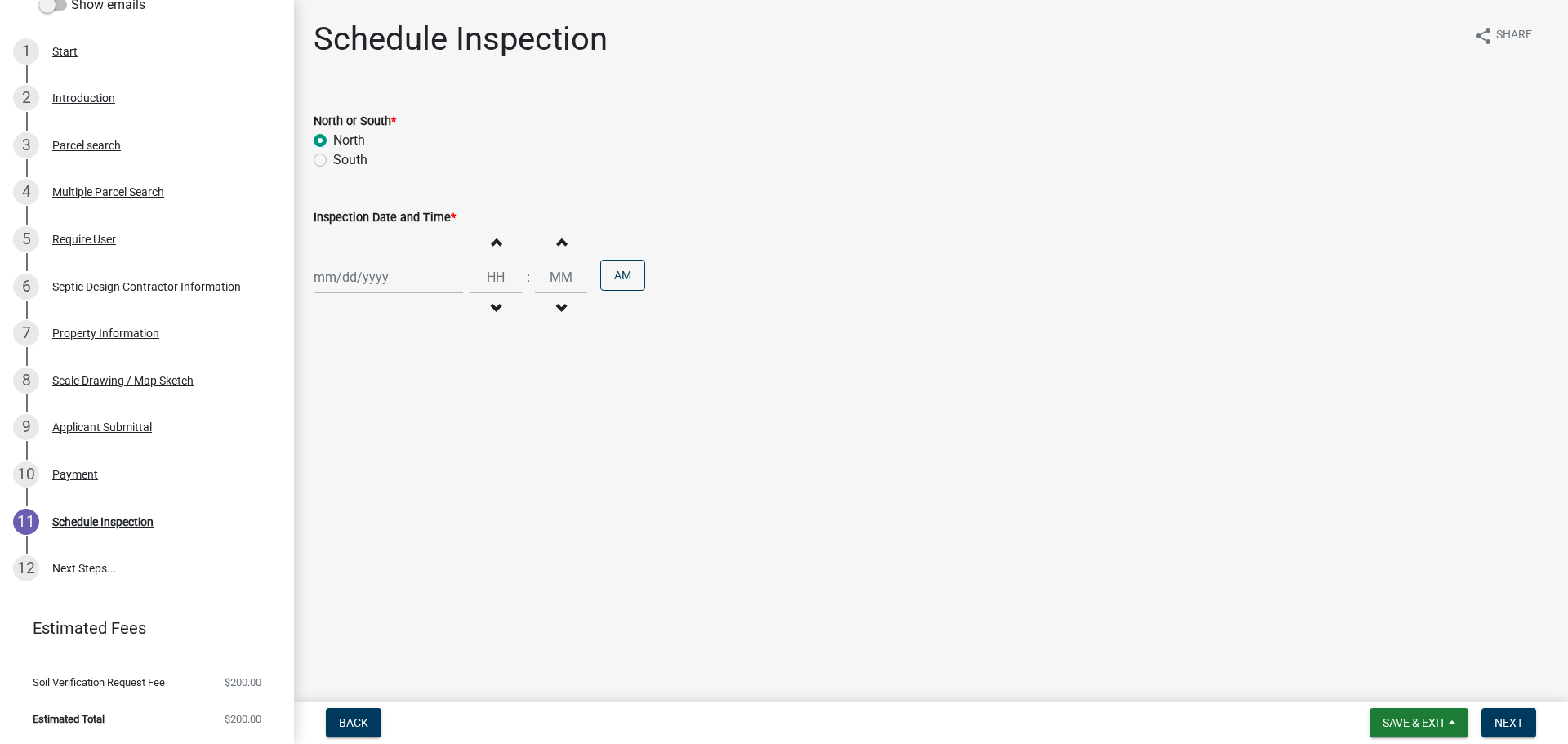
select select "2025"
click at [433, 416] on div "15" at bounding box center [434, 416] width 26 height 26
type input "08/15/2025"
click at [491, 245] on span "button" at bounding box center [495, 242] width 9 height 13
type input "01"
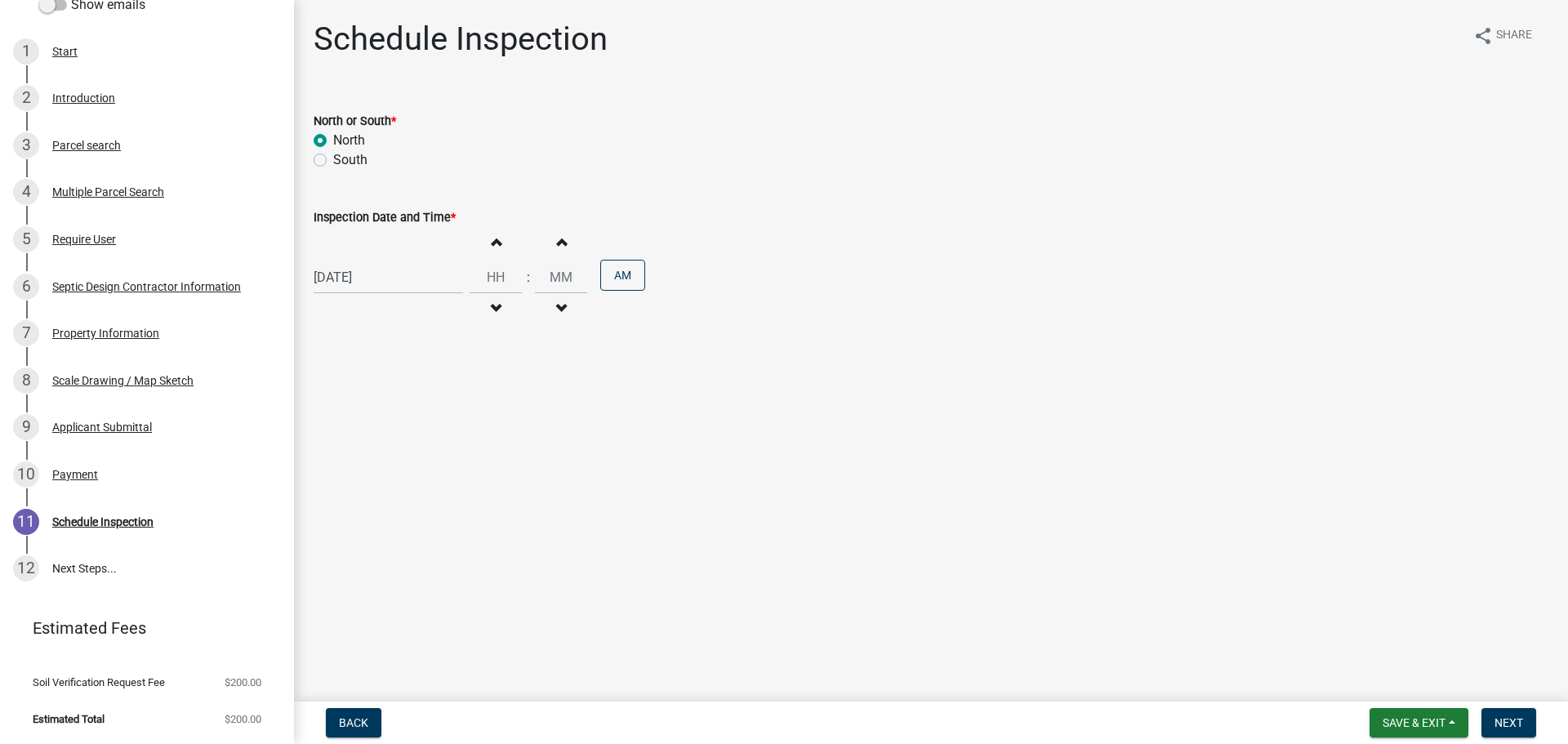
type input "00"
click at [491, 309] on span "button" at bounding box center [495, 309] width 9 height 13
type input "12"
click at [619, 268] on button "AM" at bounding box center [622, 276] width 45 height 31
click at [1522, 720] on span "Next" at bounding box center [1509, 723] width 29 height 13
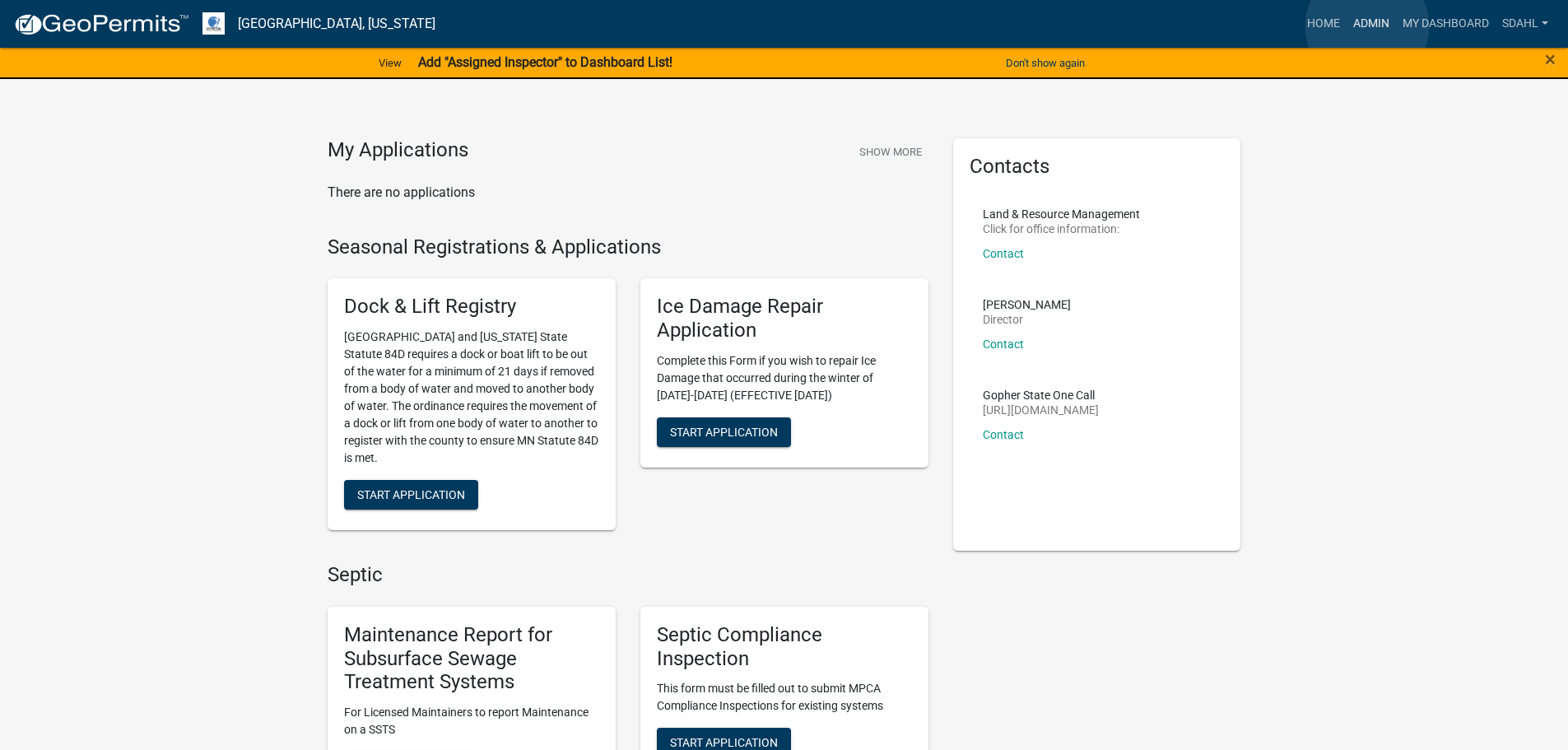
click at [1367, 26] on link "Admin" at bounding box center [1371, 24] width 49 height 31
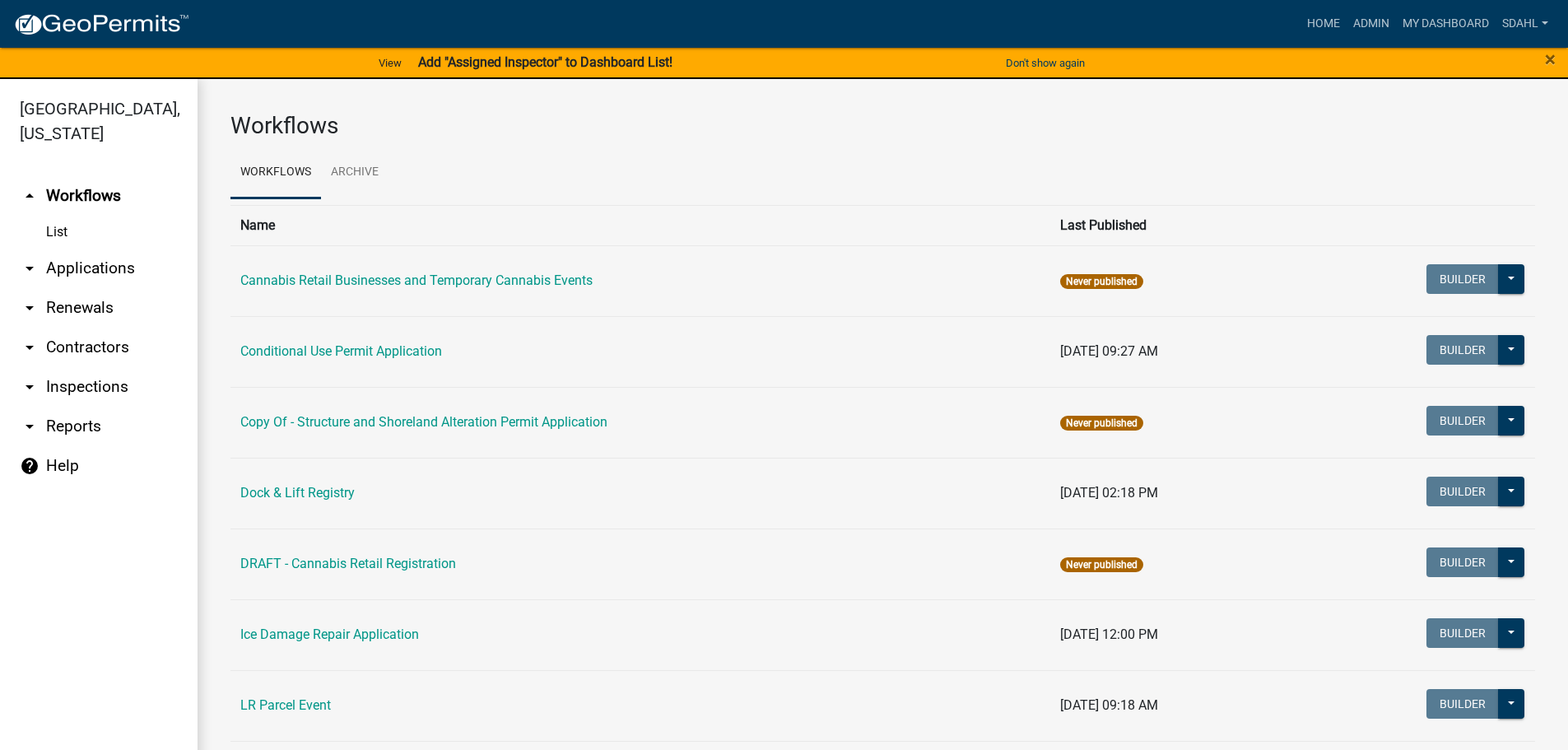
click at [101, 269] on link "arrow_drop_down Applications" at bounding box center [99, 268] width 197 height 40
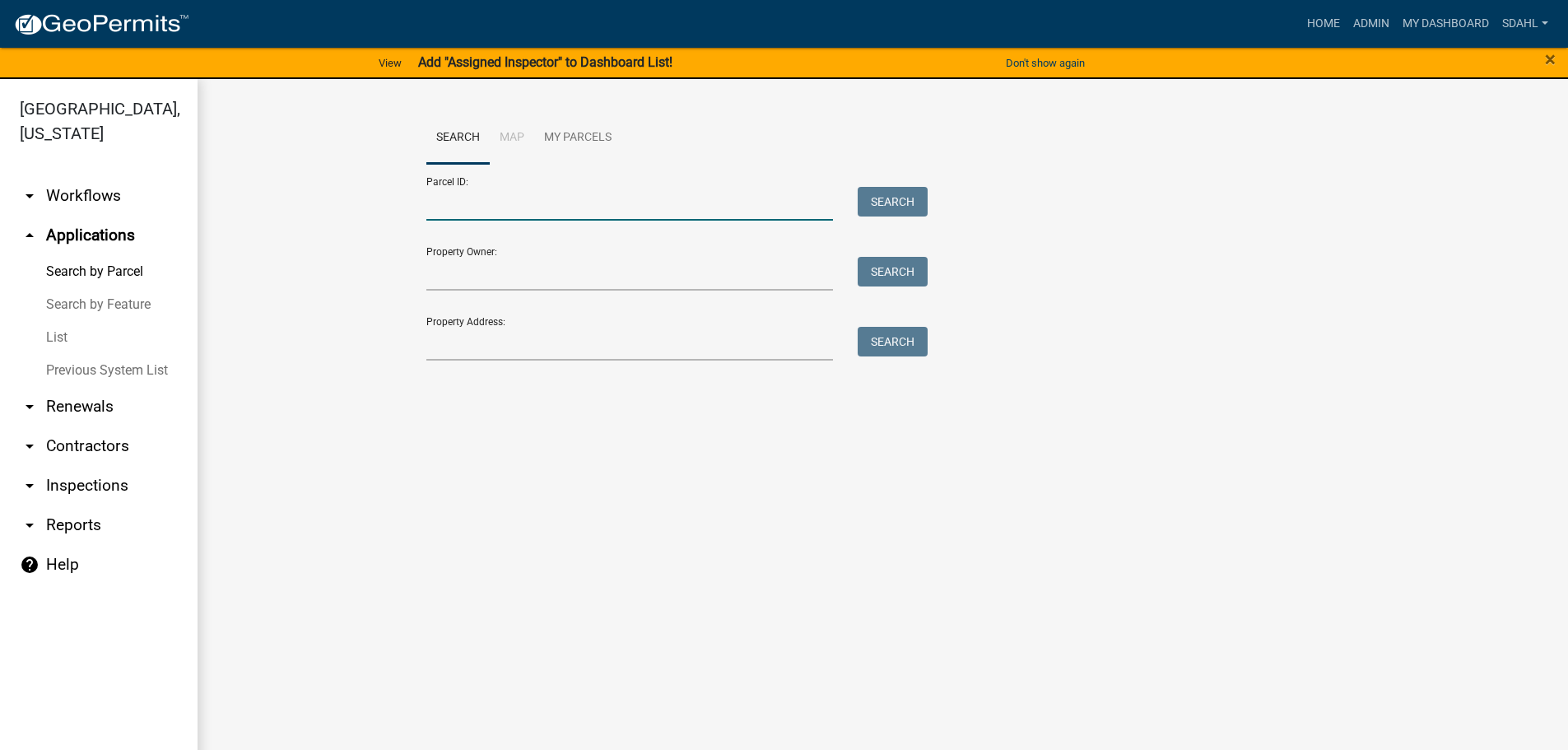
click at [550, 207] on input "Parcel ID:" at bounding box center [630, 203] width 407 height 34
paste input "03000990840000"
type input "03000990840000"
click at [905, 196] on button "Search" at bounding box center [893, 201] width 70 height 30
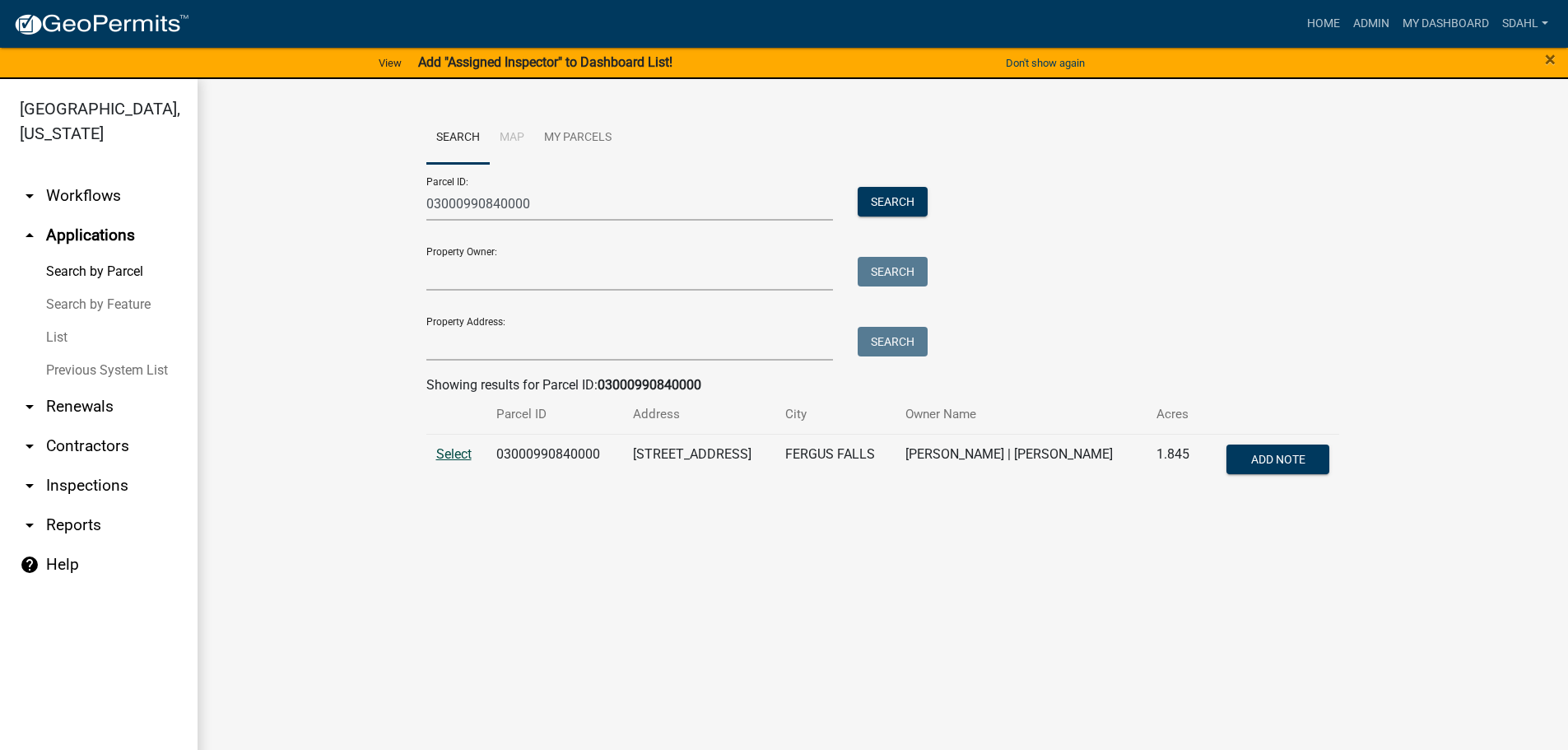
click at [444, 452] on span "Select" at bounding box center [454, 454] width 36 height 15
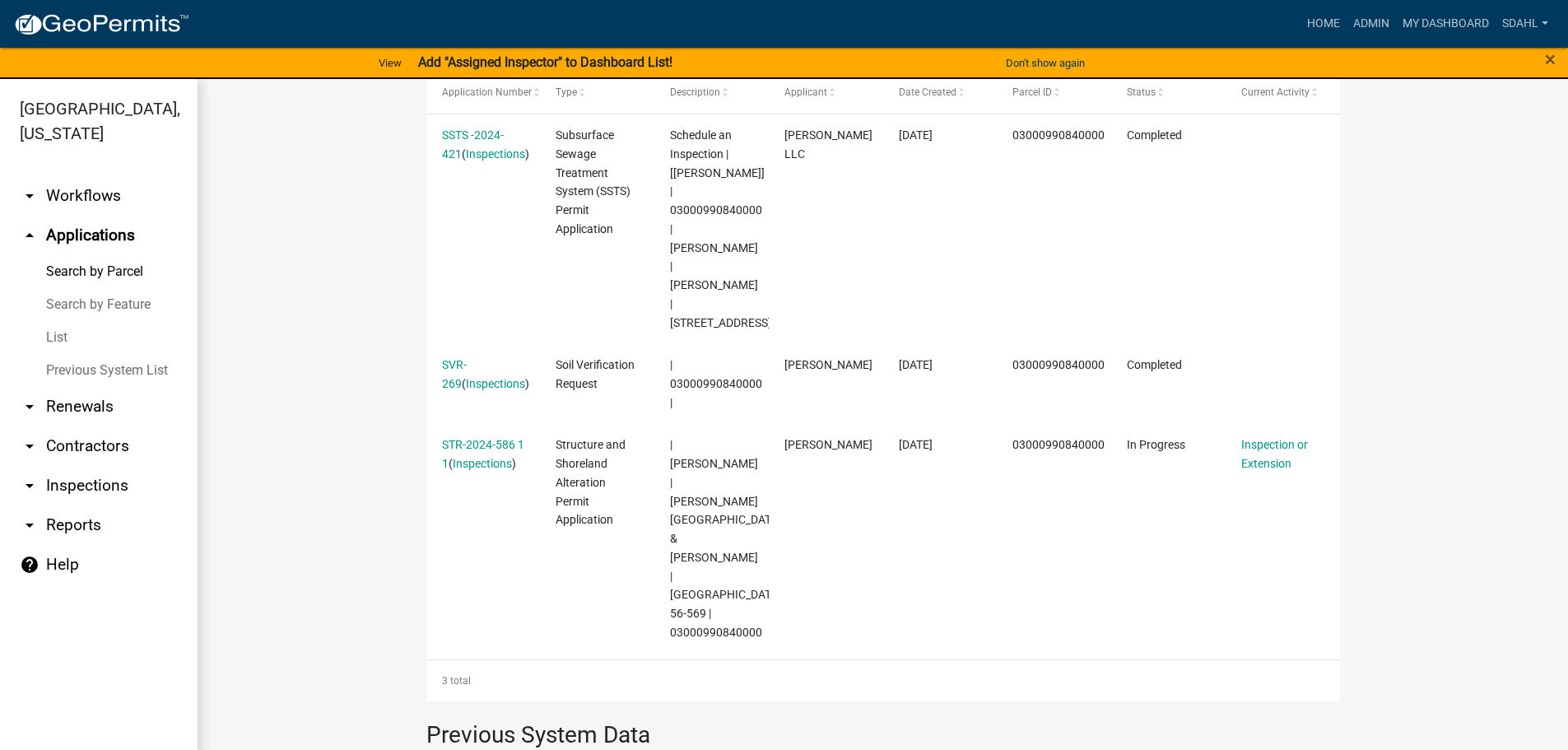
scroll to position [577, 0]
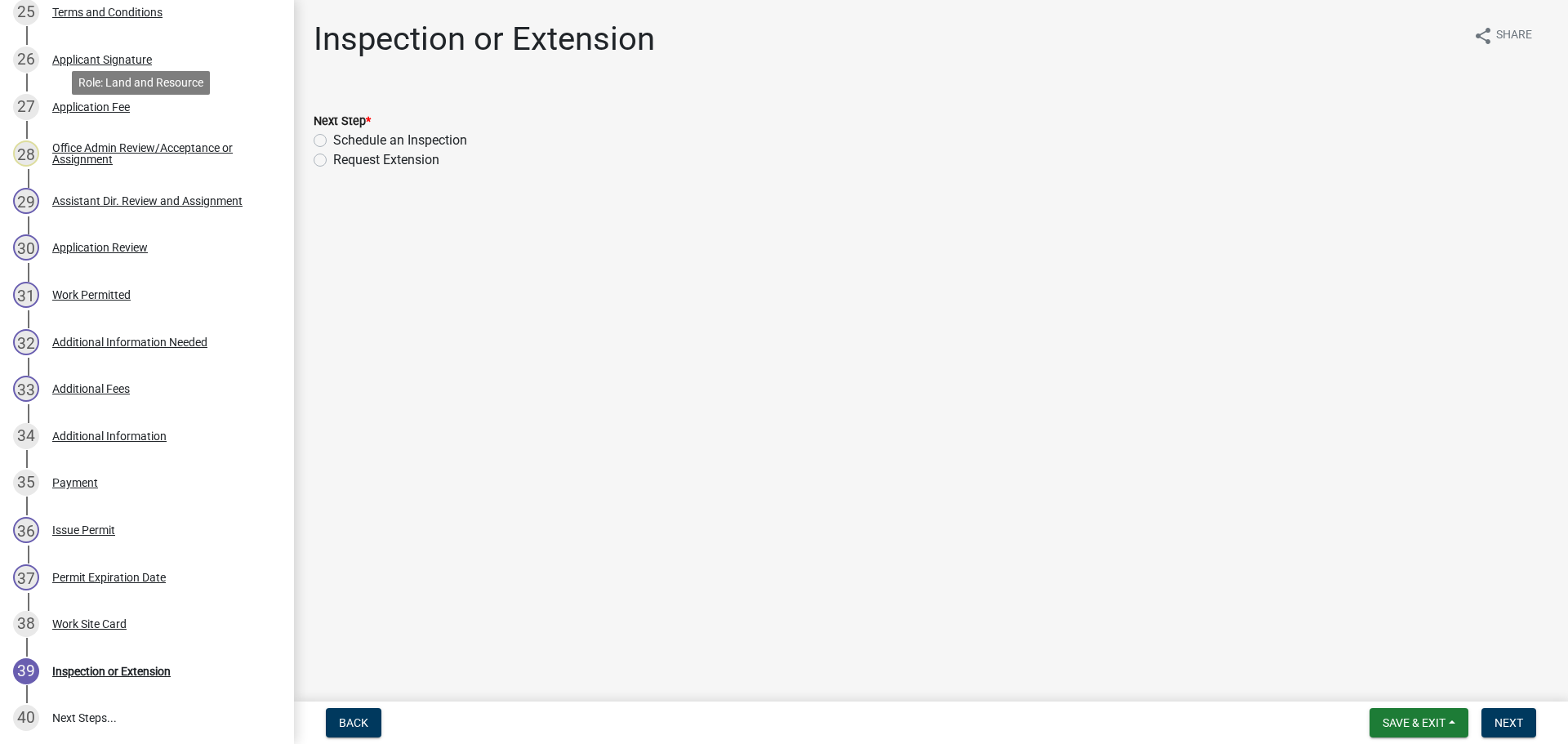
scroll to position [1552, 0]
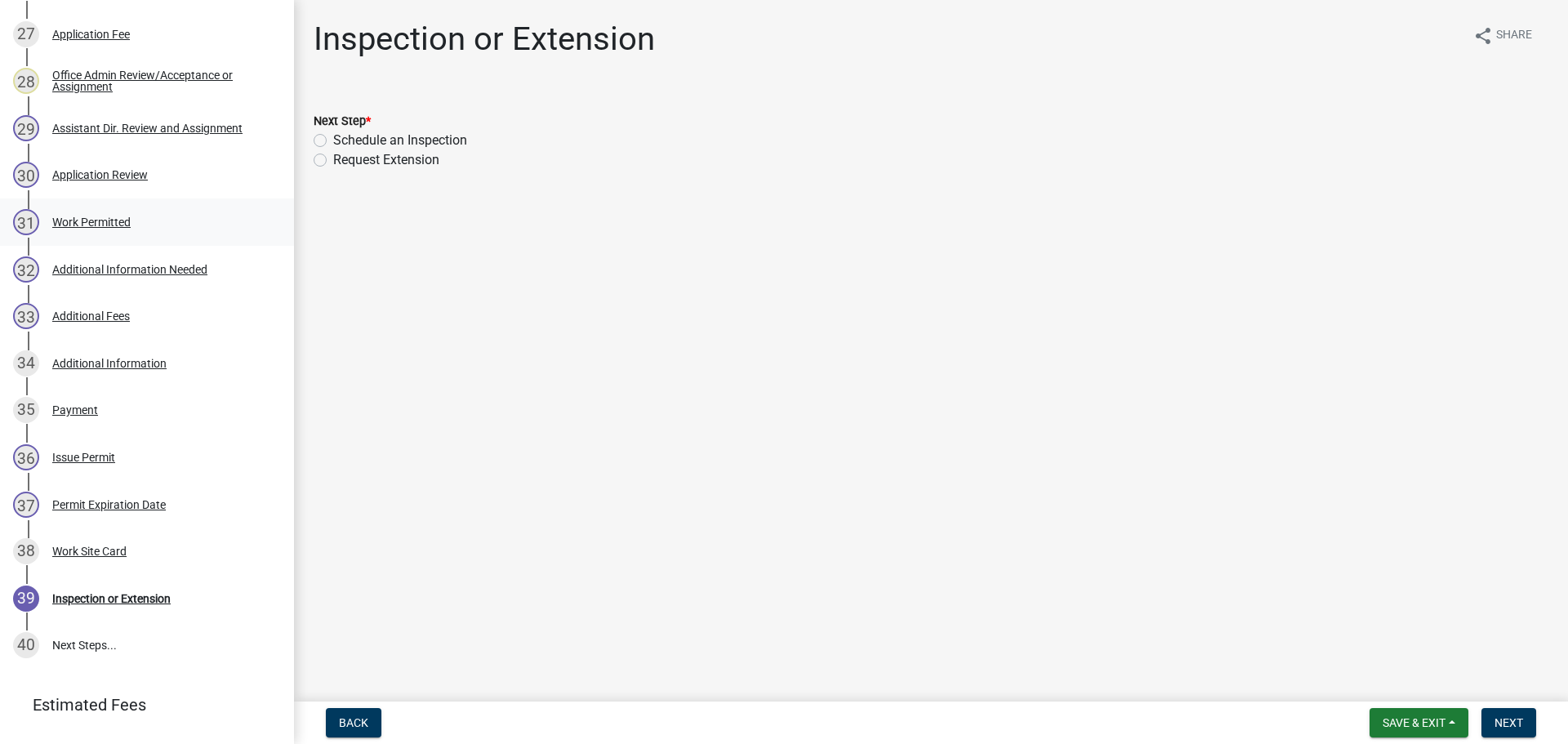
click at [103, 220] on div "Work Permitted" at bounding box center [91, 222] width 79 height 12
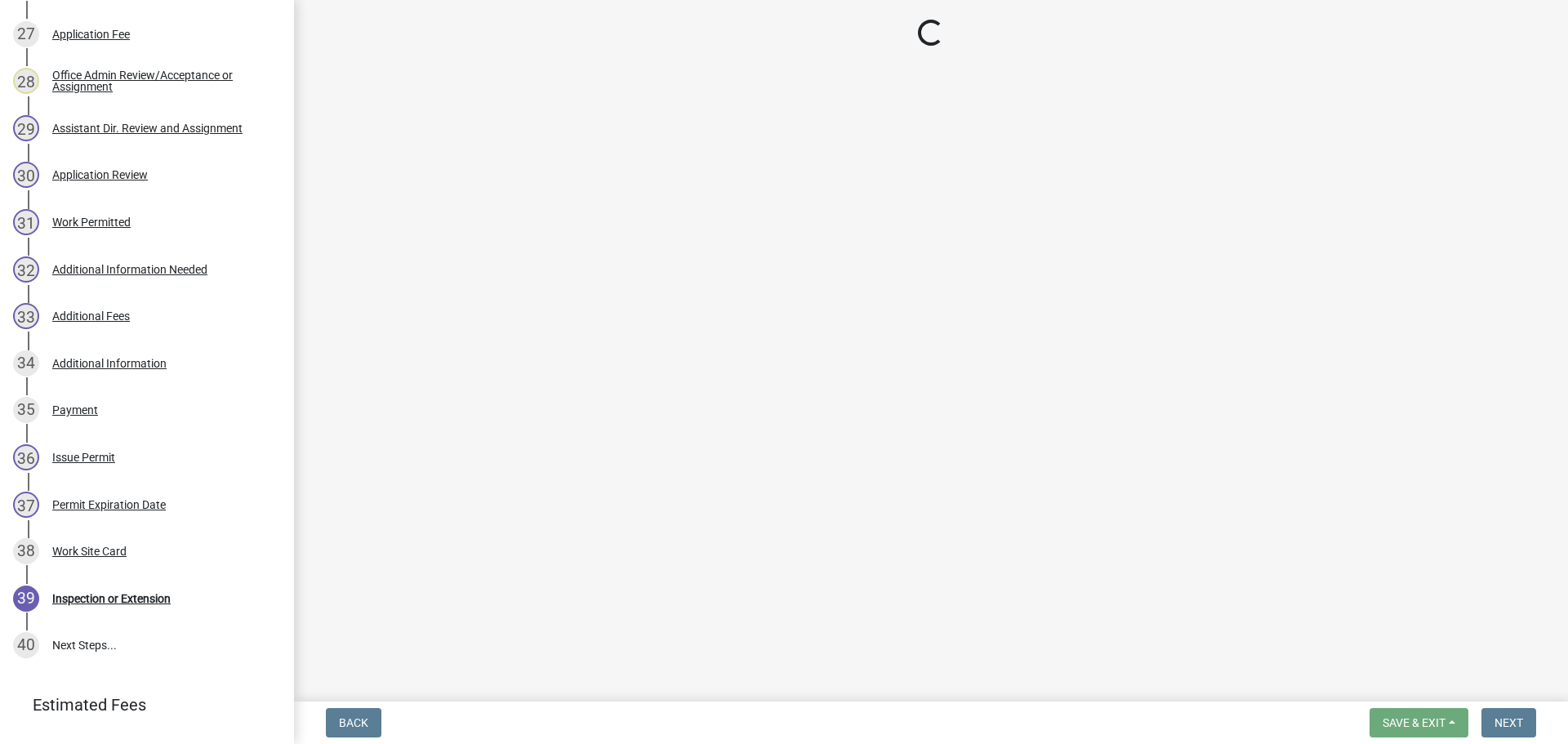
select select "f6a741f6-6d10-4601-9562-2e8ce244b7e0"
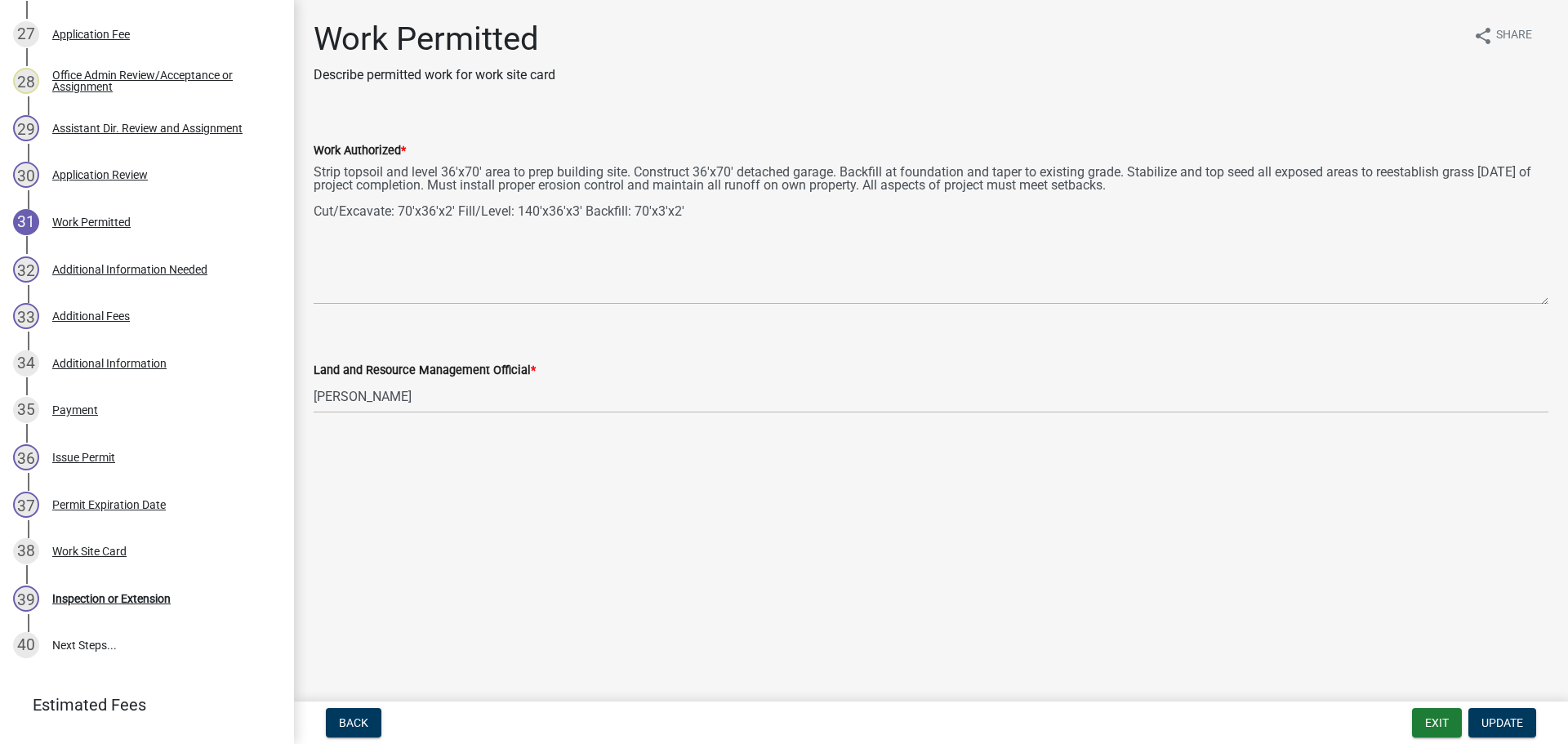
drag, startPoint x: 1544, startPoint y: 234, endPoint x: 1535, endPoint y: 302, distance: 68.6
click at [1535, 302] on textarea "Strip topsoil and level 36'x70' area to prep building site. Construct 36'x70' d…" at bounding box center [931, 232] width 1235 height 145
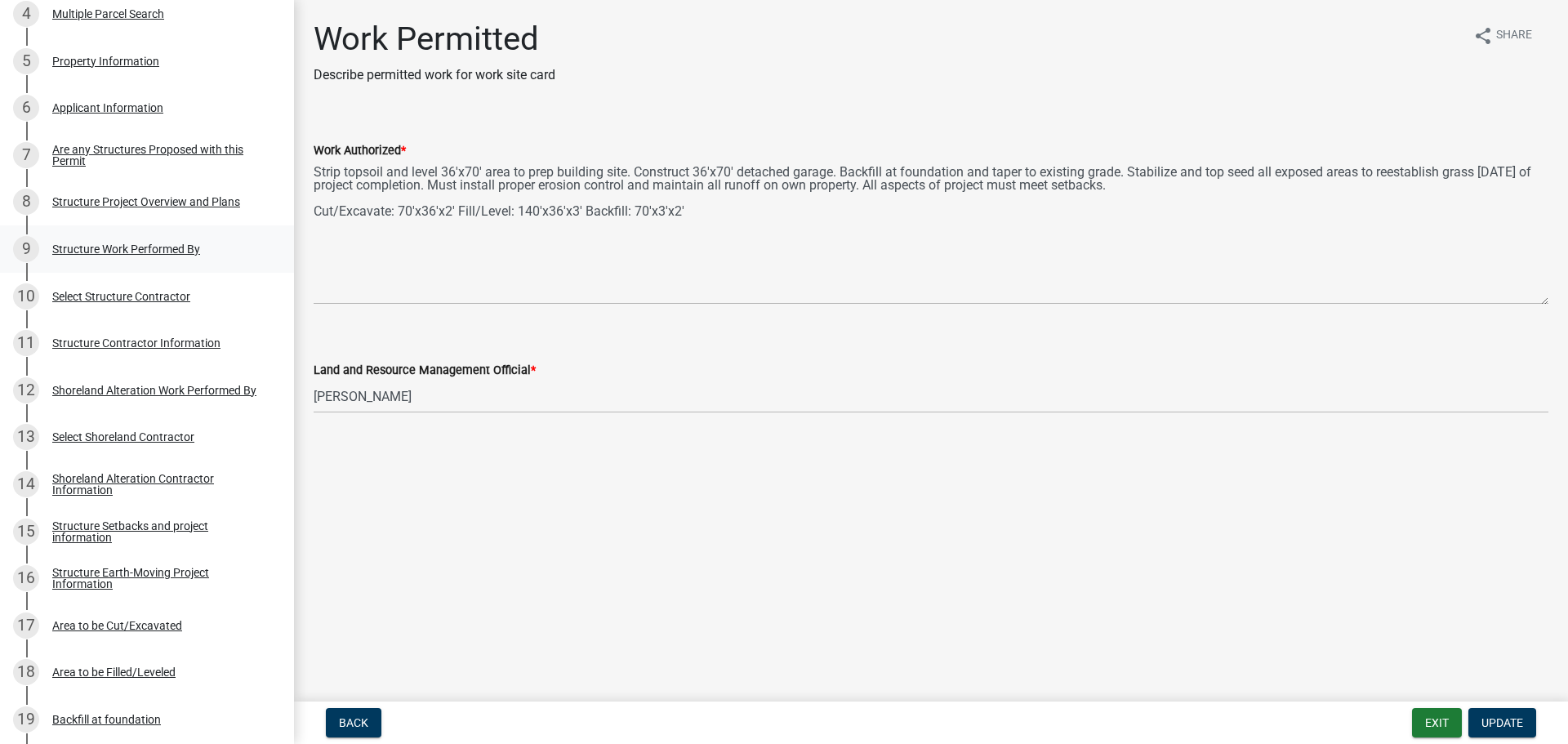
scroll to position [0, 0]
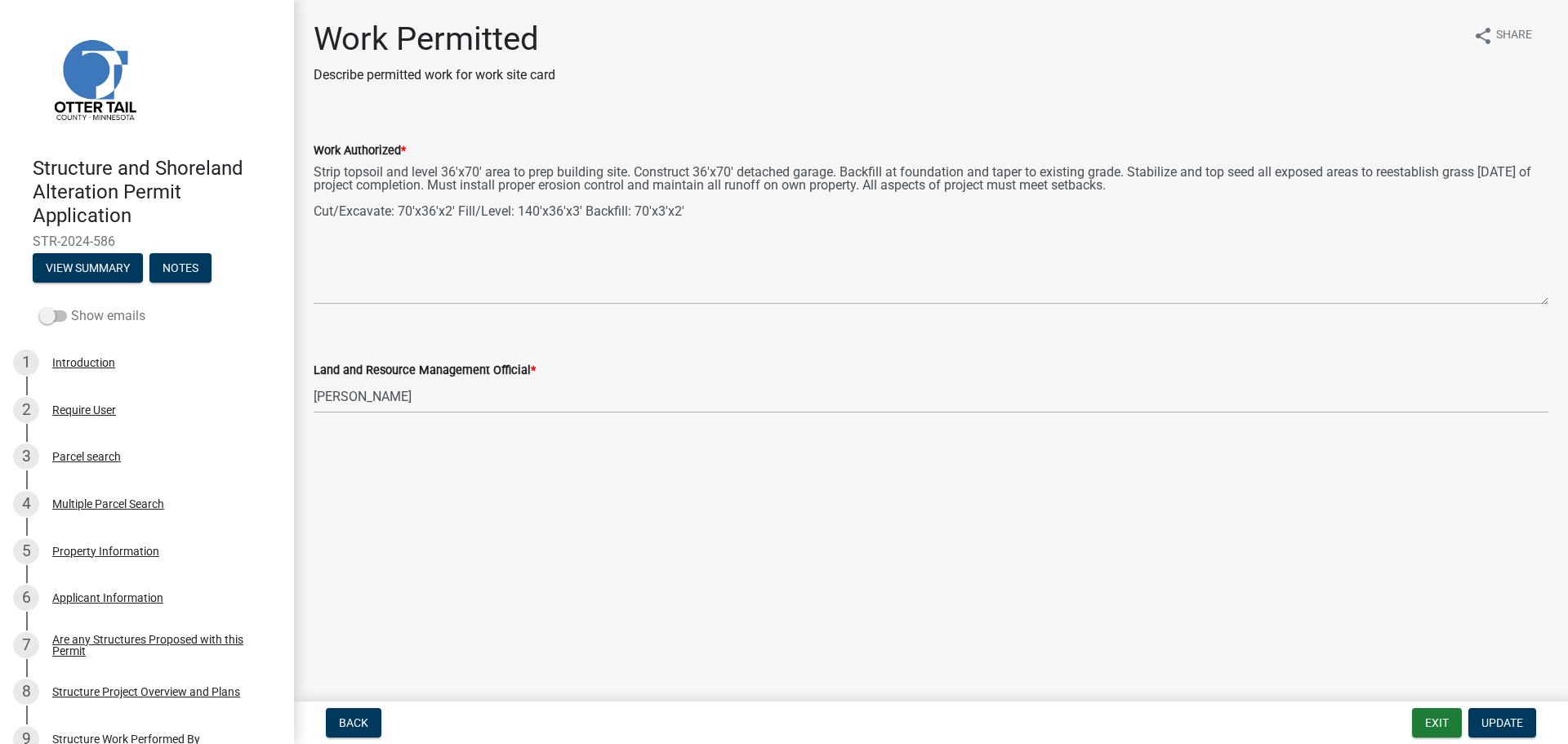
click at [97, 321] on label "Show emails" at bounding box center [92, 316] width 107 height 19
click at [71, 306] on input "Show emails" at bounding box center [71, 306] width 0 height 0
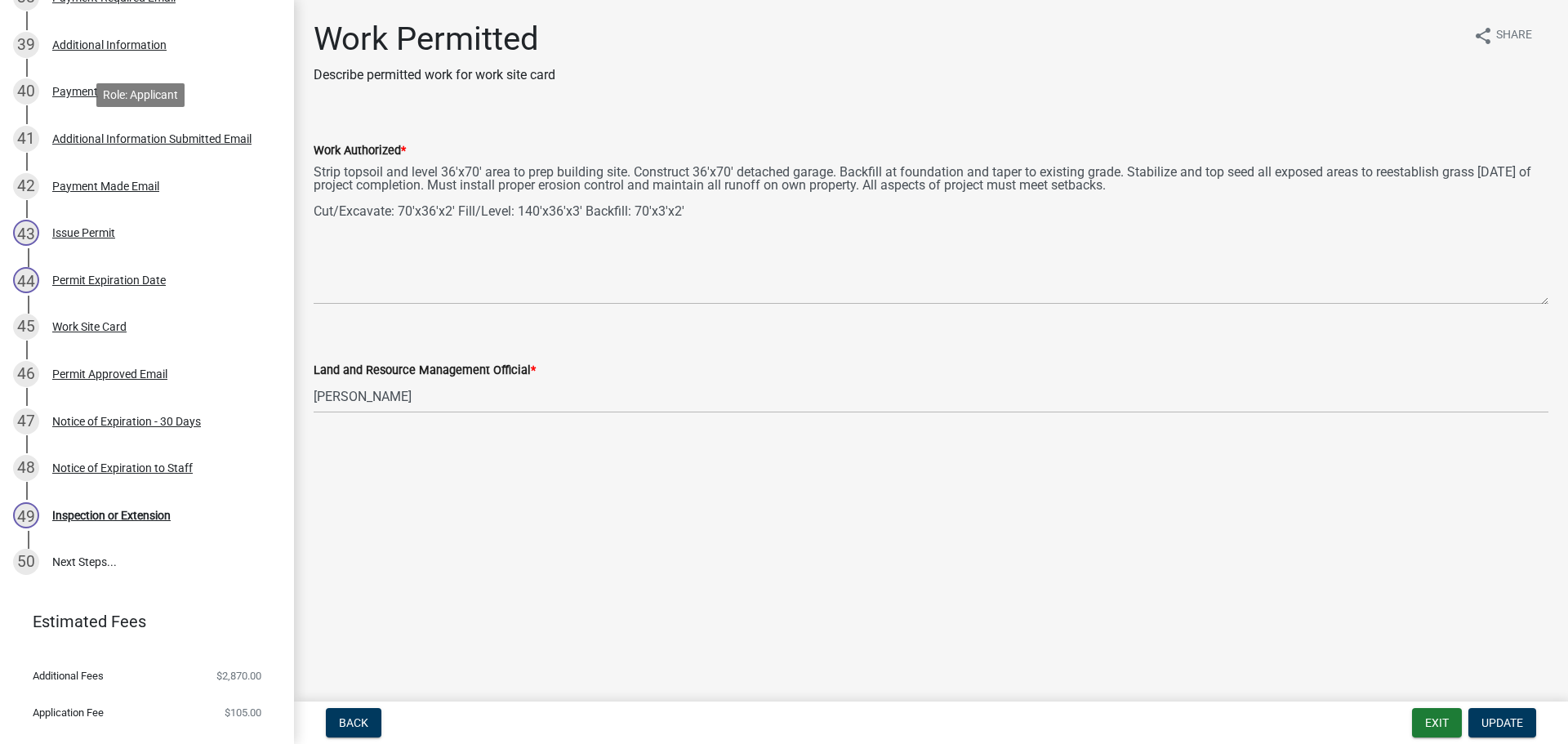
scroll to position [2136, 0]
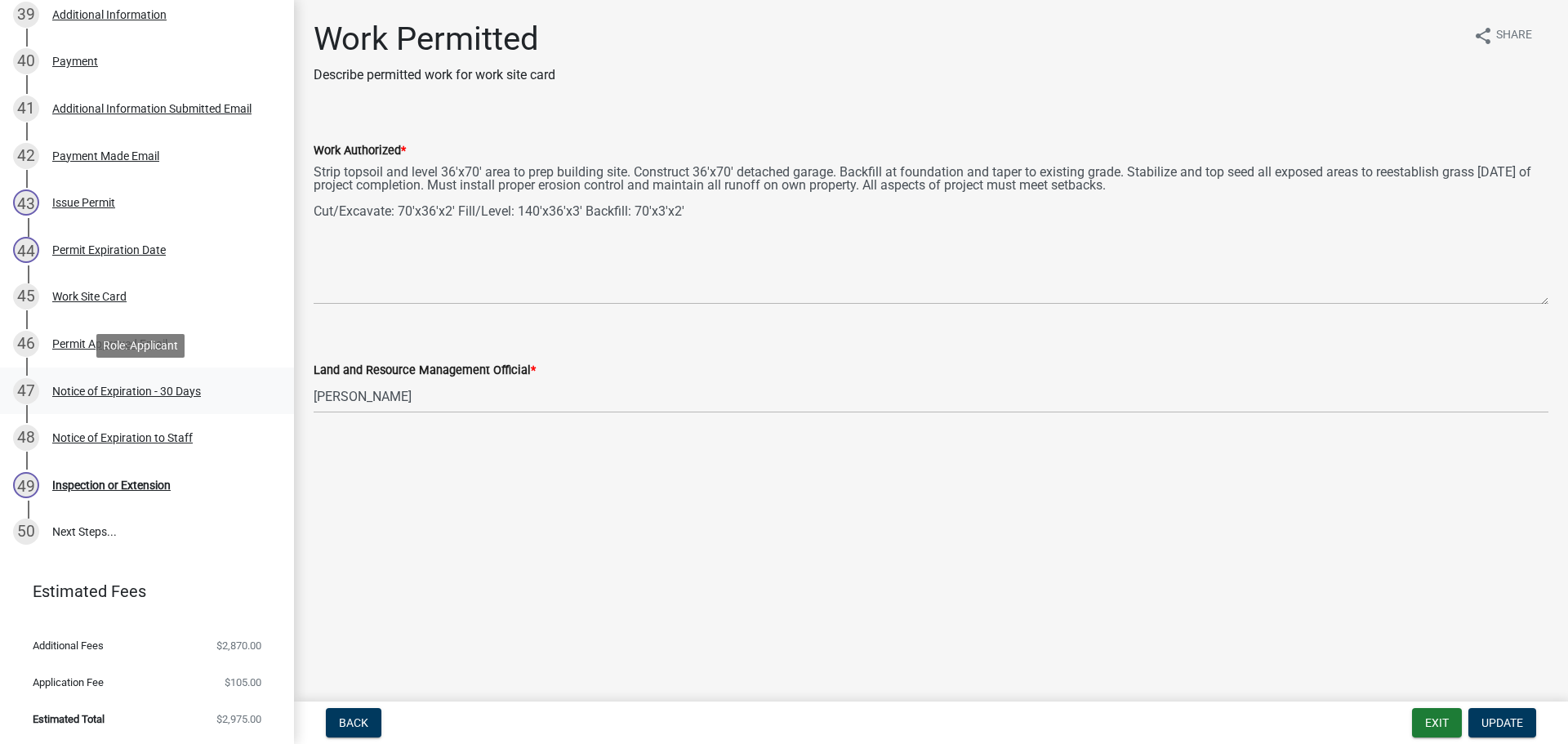
click at [127, 389] on div "Notice of Expiration - 30 Days" at bounding box center [126, 392] width 149 height 12
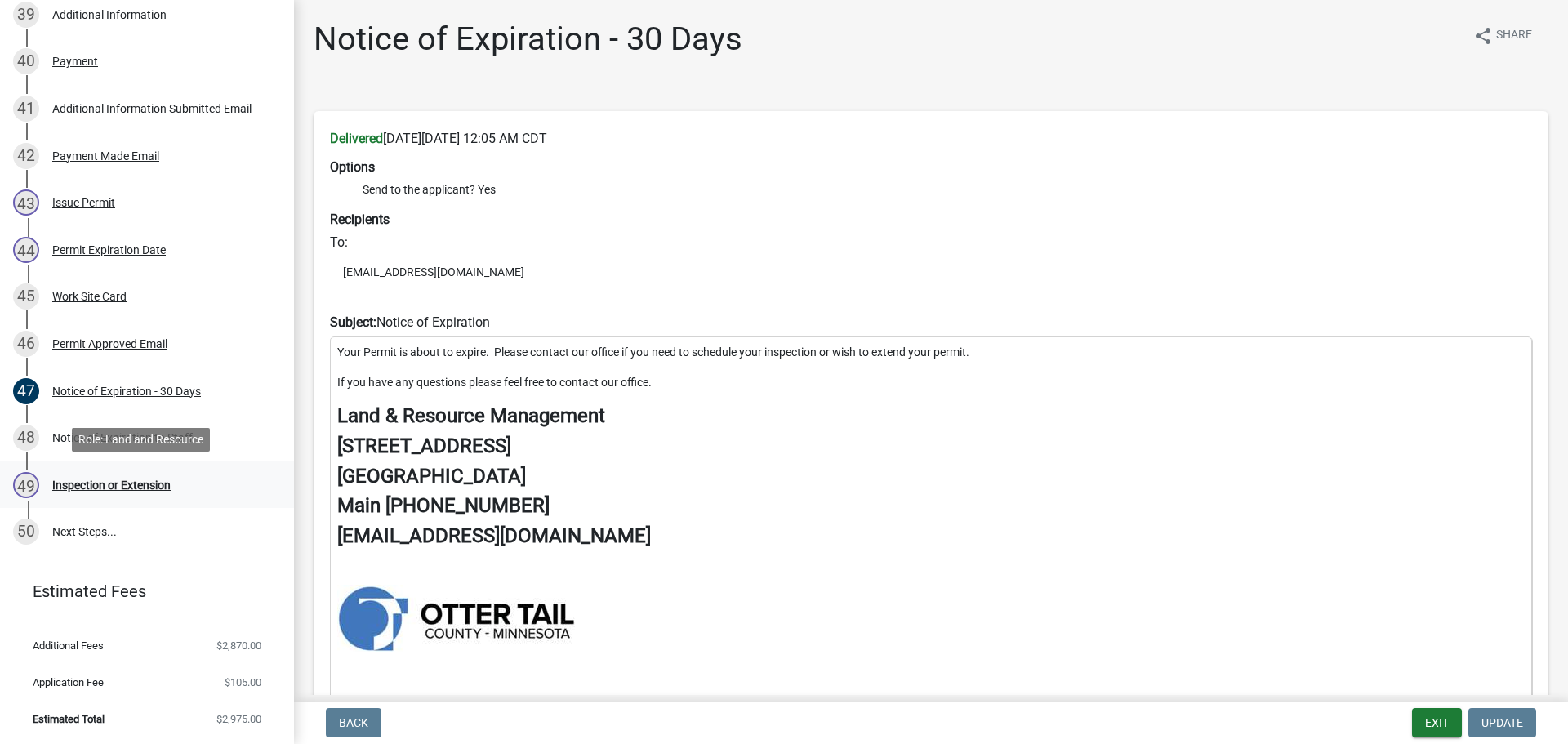
click at [98, 480] on div "Inspection or Extension" at bounding box center [110, 485] width 118 height 12
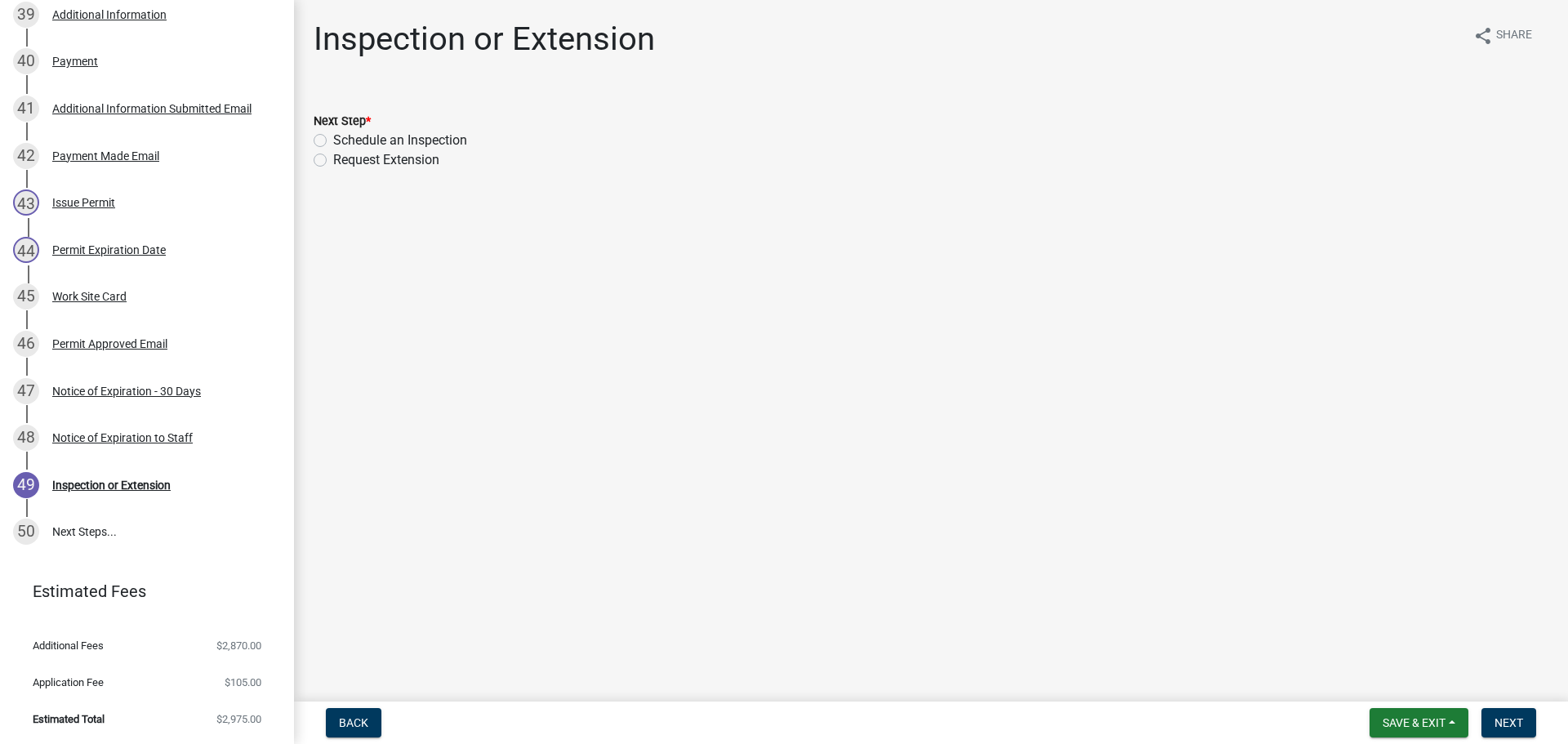
drag, startPoint x: 389, startPoint y: 141, endPoint x: 415, endPoint y: 137, distance: 26.3
click at [392, 140] on label "Schedule an Inspection" at bounding box center [400, 140] width 134 height 19
click at [344, 140] on input "Schedule an Inspection" at bounding box center [338, 135] width 11 height 11
radio input "true"
click at [1490, 715] on button "Next" at bounding box center [1509, 723] width 55 height 30
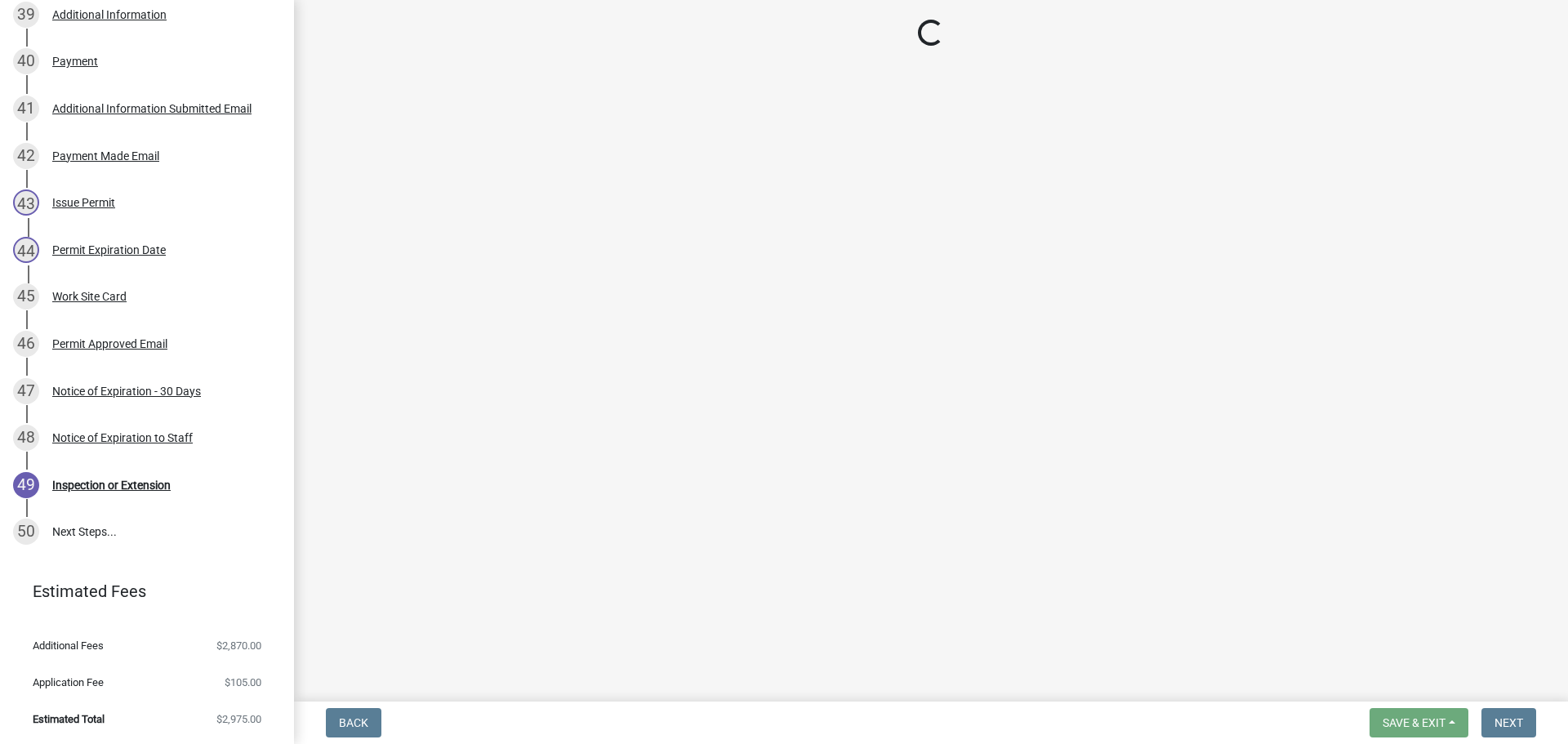
scroll to position [2230, 0]
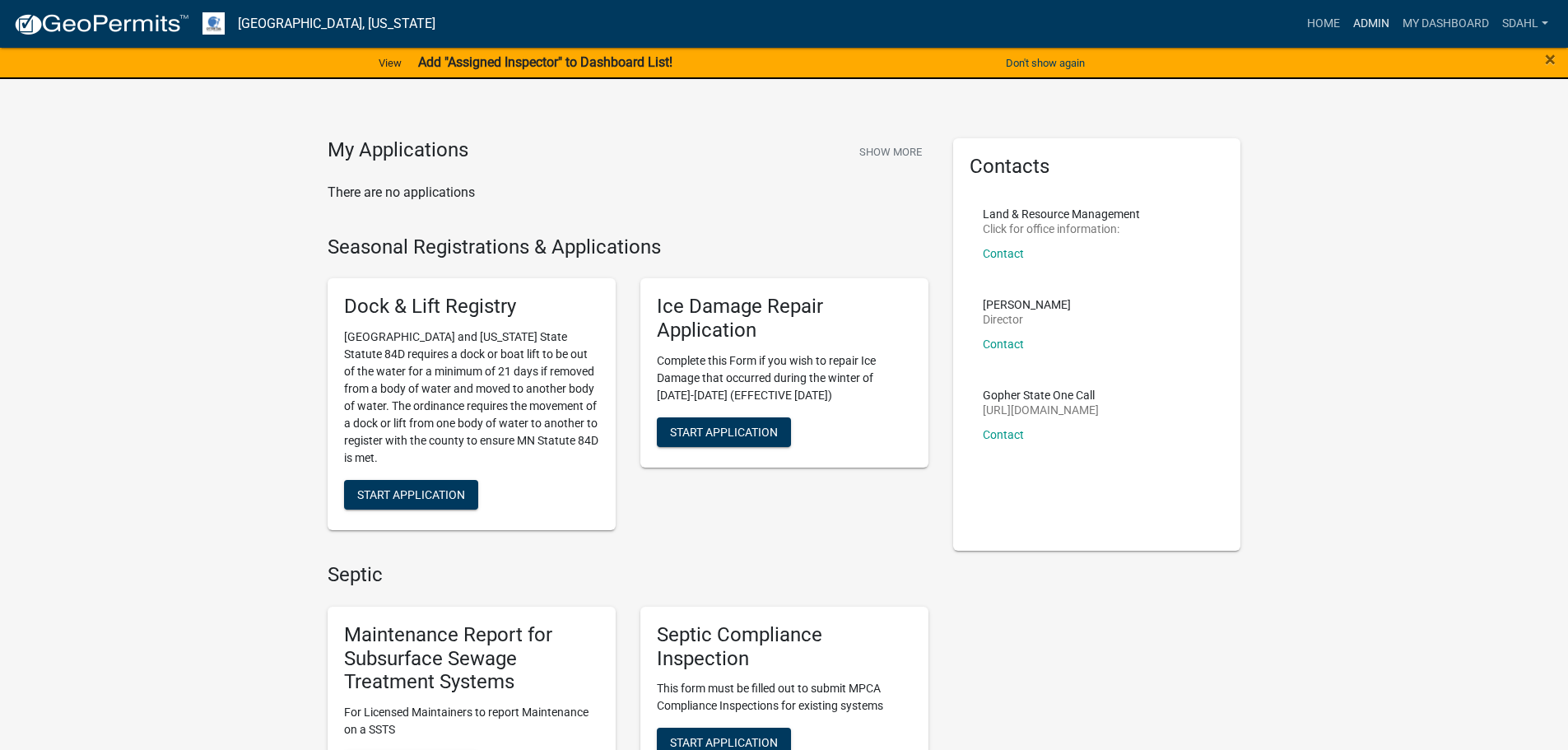
click at [1375, 19] on link "Admin" at bounding box center [1371, 24] width 49 height 31
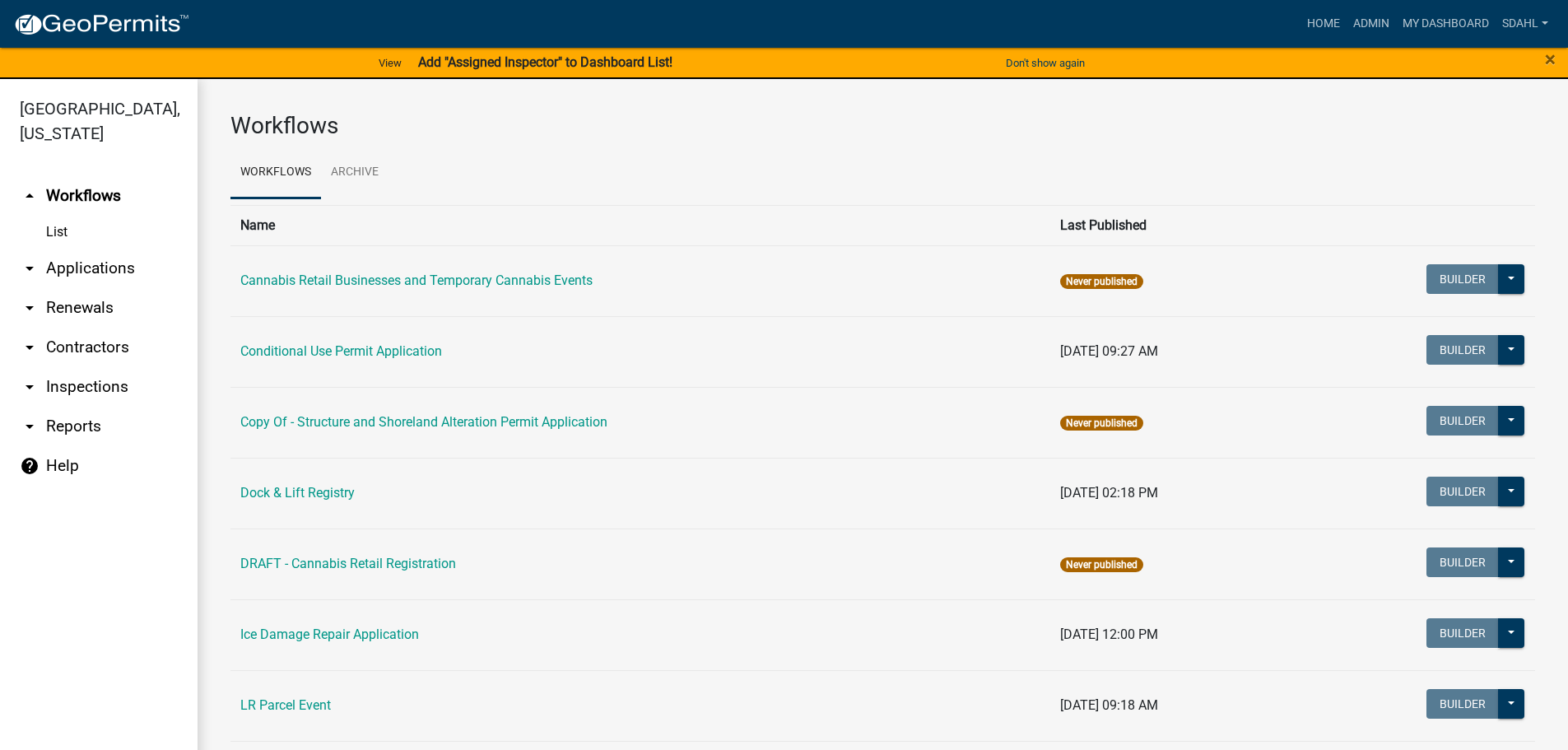
click at [96, 266] on link "arrow_drop_down Applications" at bounding box center [99, 268] width 197 height 40
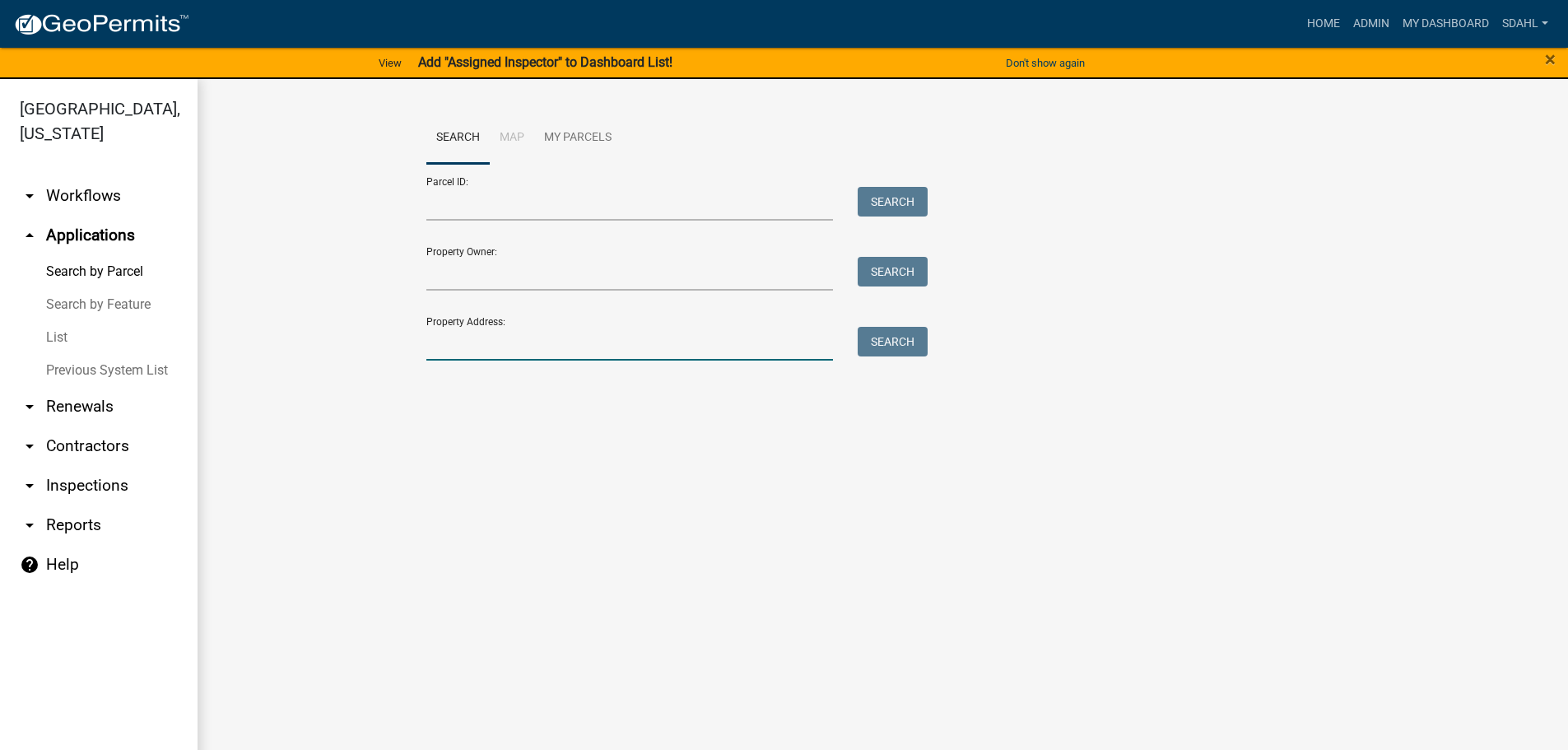
click at [507, 357] on input "Property Address:" at bounding box center [630, 344] width 407 height 34
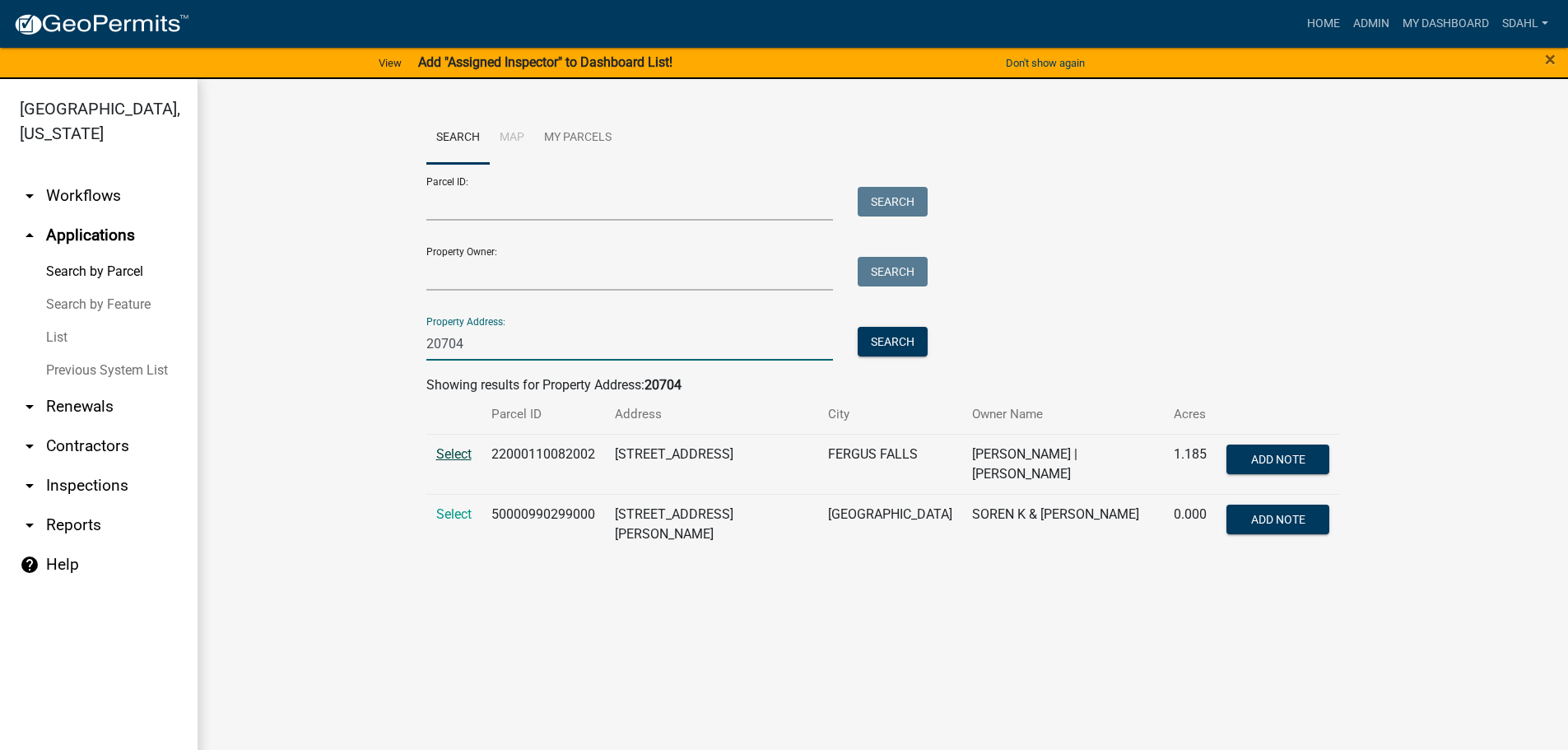
type input "20704"
click at [461, 456] on span "Select" at bounding box center [454, 454] width 36 height 15
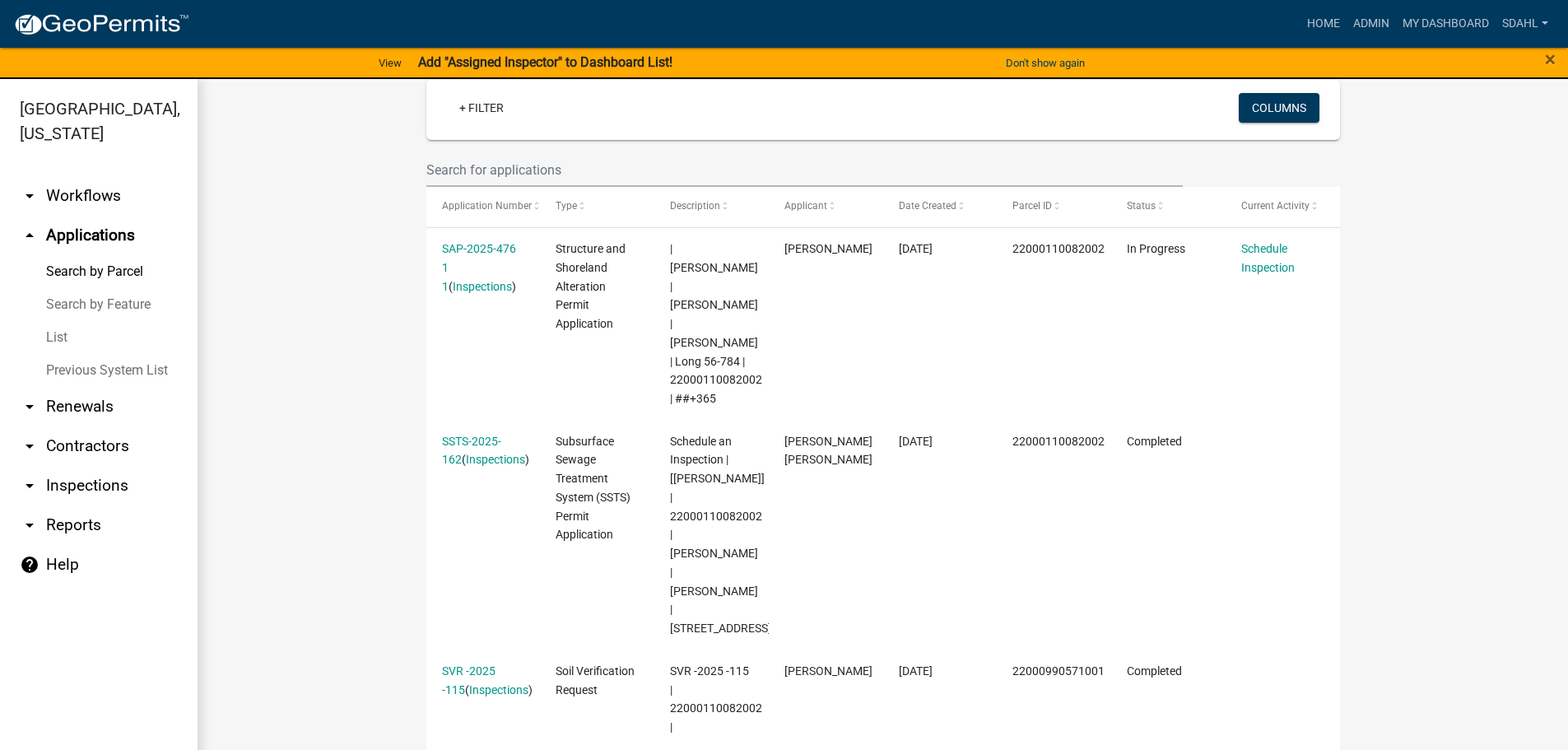
scroll to position [411, 0]
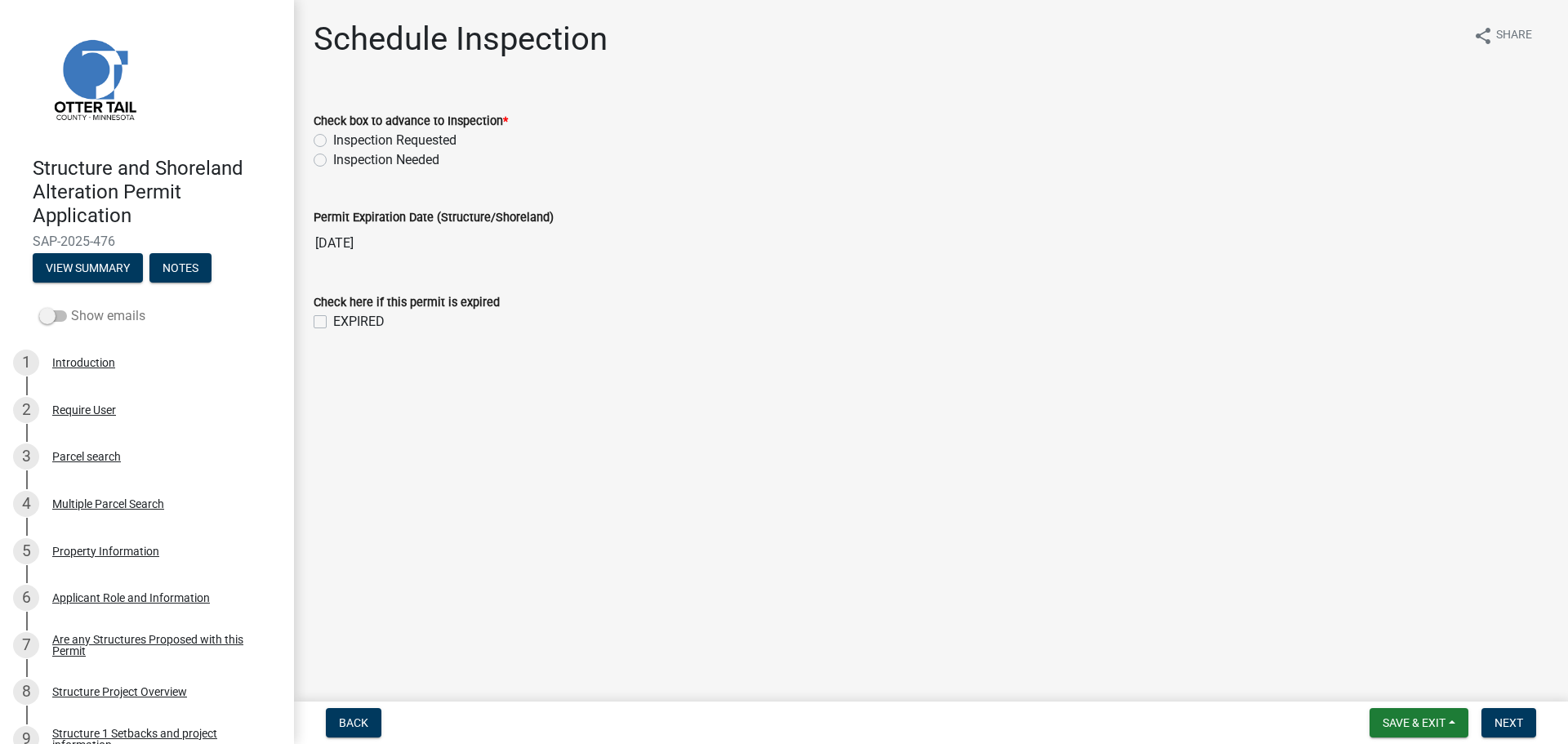
click at [67, 317] on label "Show emails" at bounding box center [92, 316] width 107 height 19
click at [71, 306] on input "Show emails" at bounding box center [71, 306] width 0 height 0
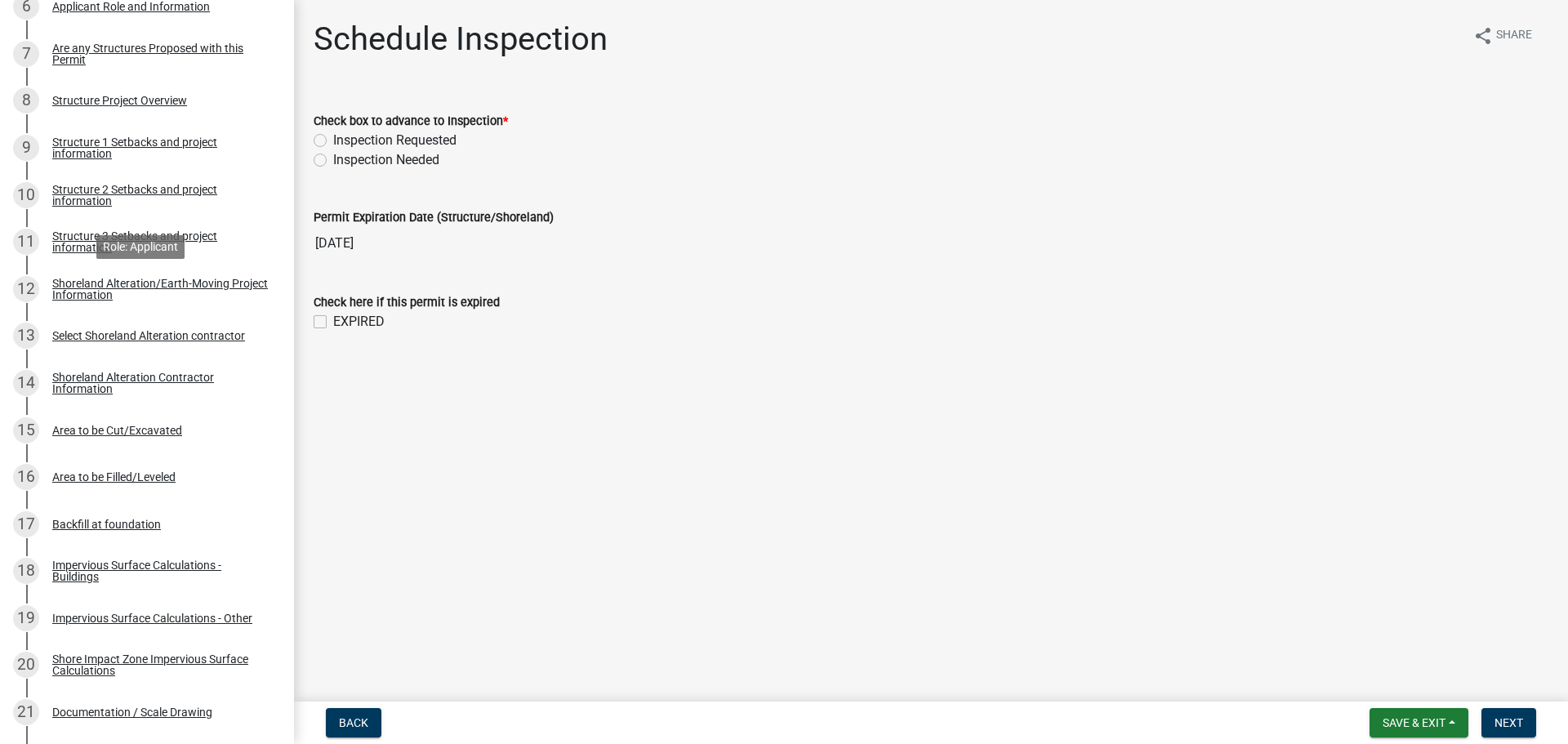
scroll to position [654, 0]
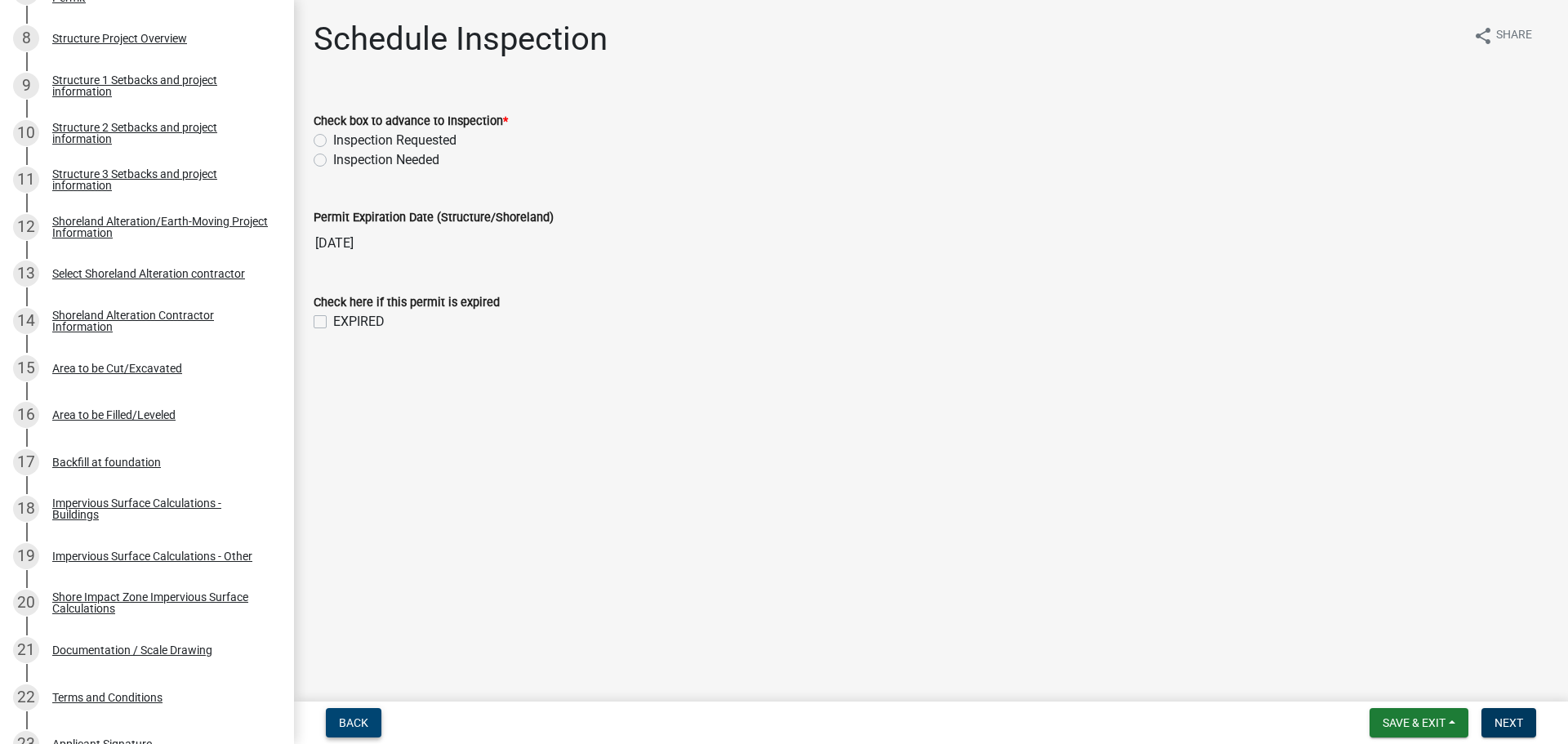
click at [357, 725] on span "Back" at bounding box center [353, 723] width 30 height 13
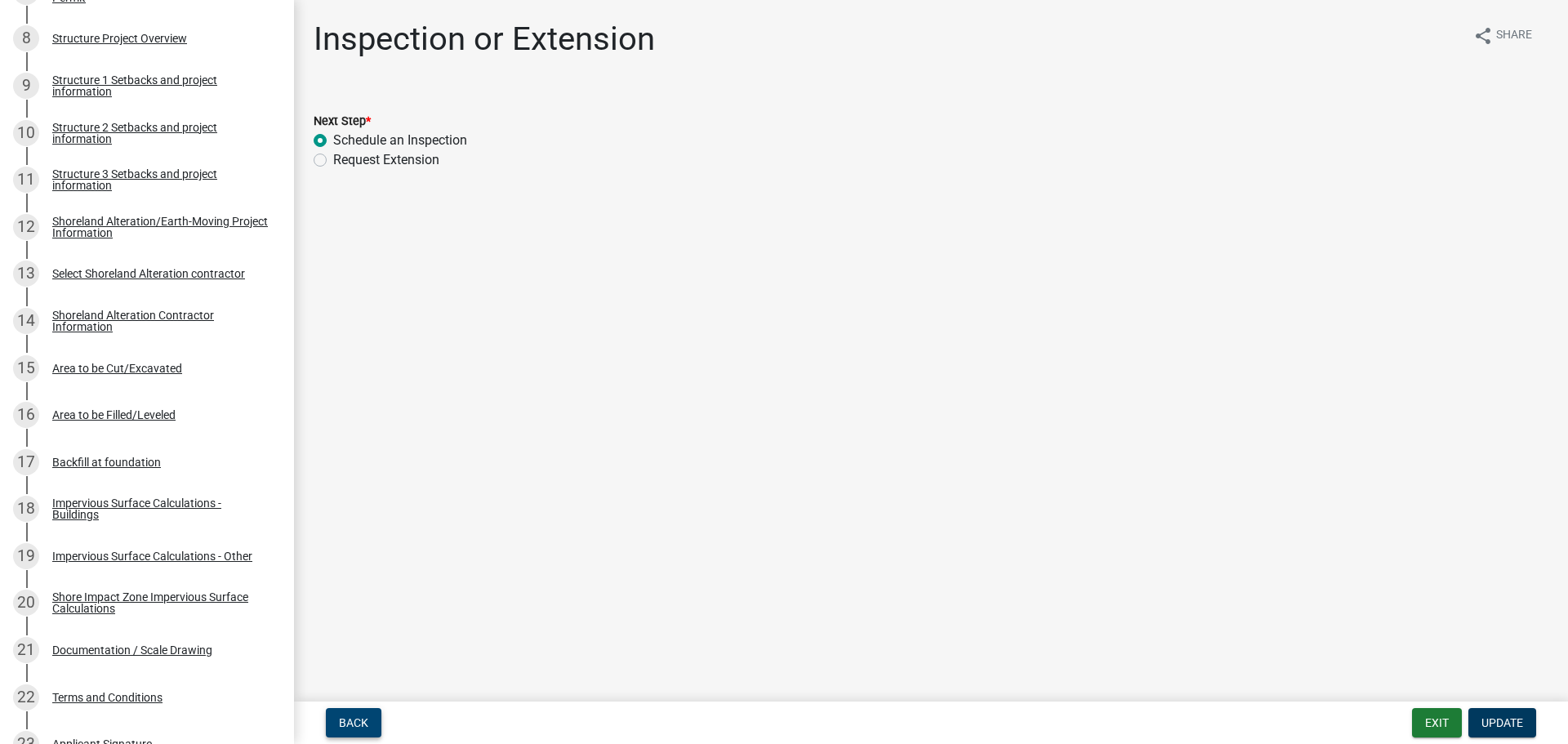
click at [357, 725] on span "Back" at bounding box center [353, 723] width 30 height 13
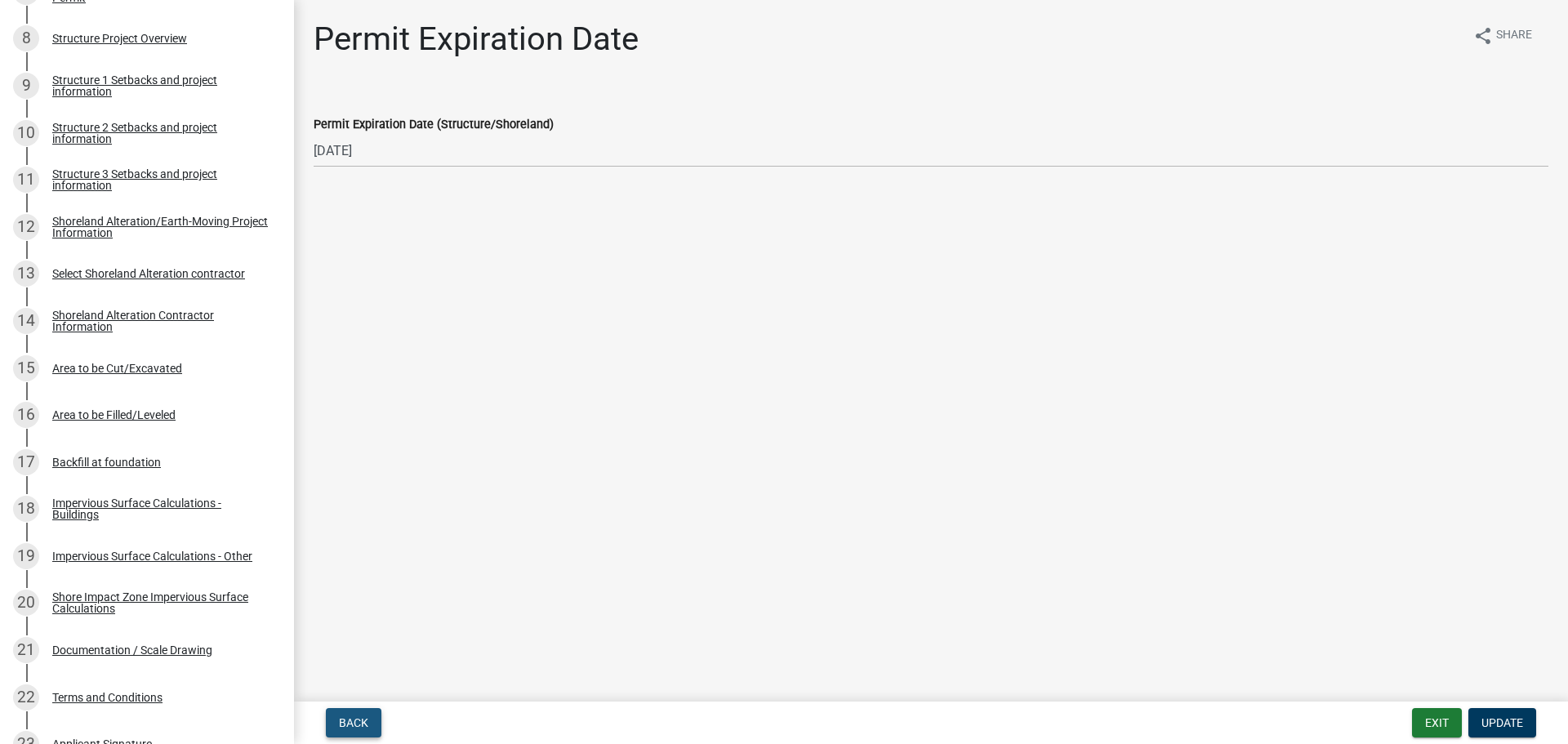
click at [357, 725] on span "Back" at bounding box center [353, 723] width 30 height 13
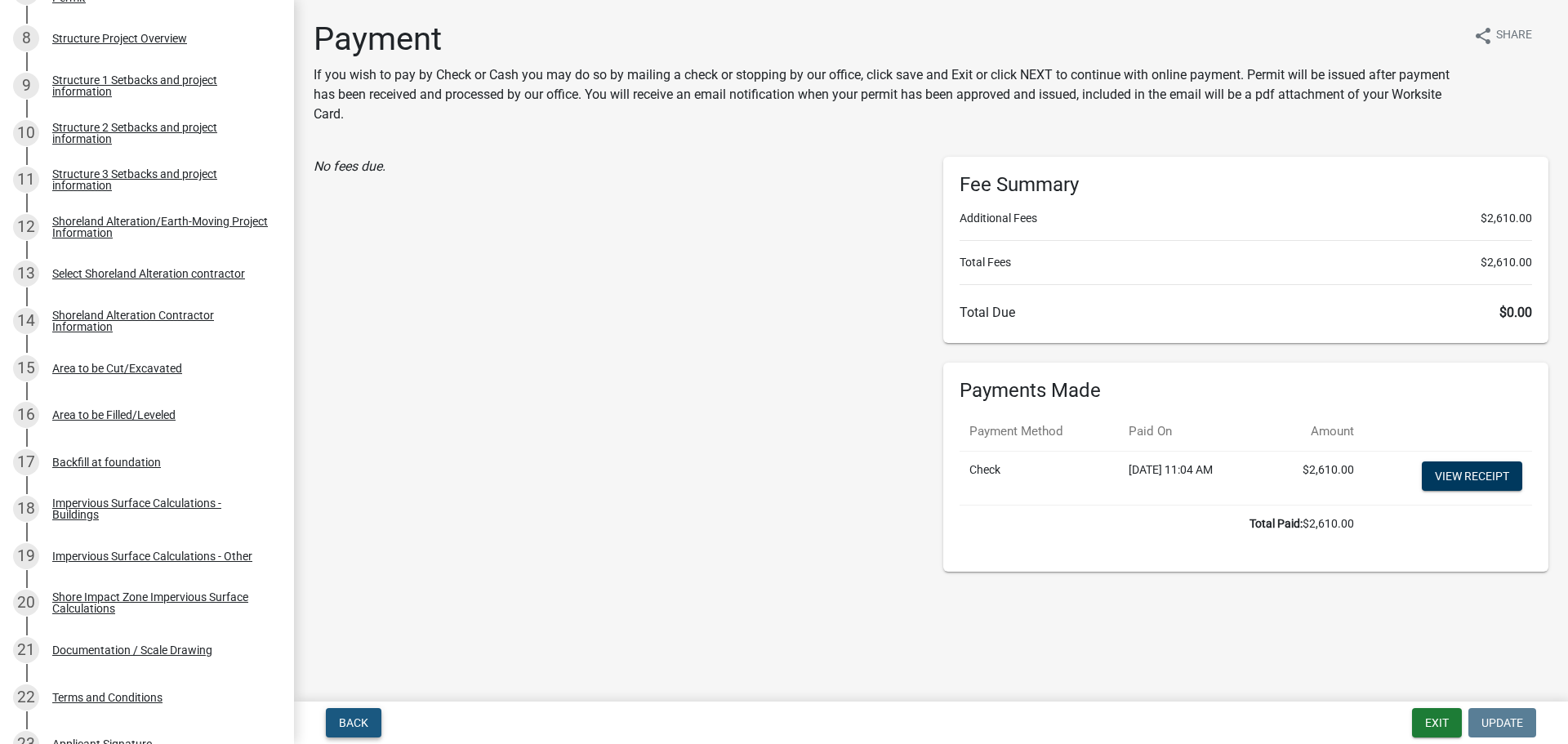
click at [357, 725] on span "Back" at bounding box center [353, 723] width 30 height 13
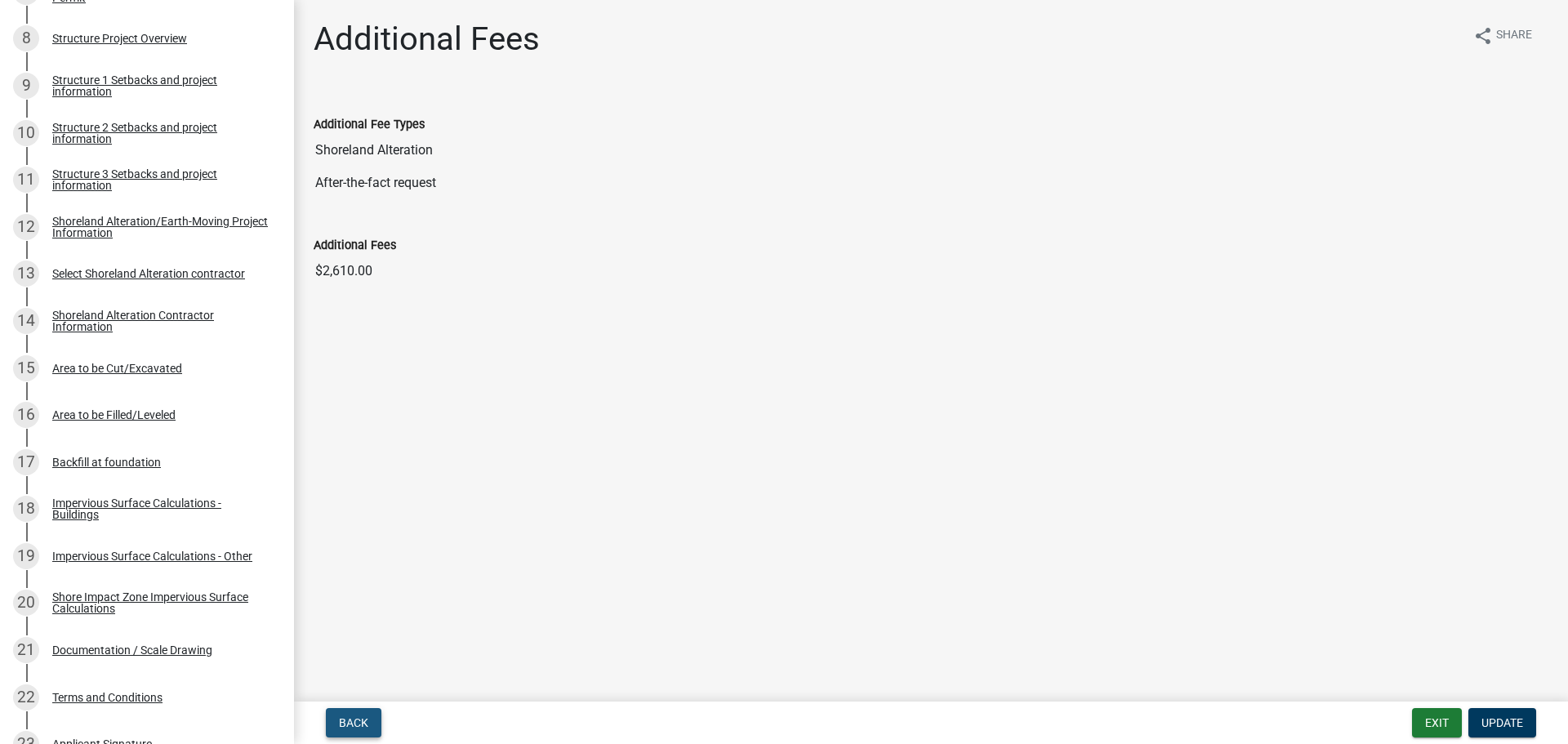
click at [357, 725] on span "Back" at bounding box center [353, 723] width 30 height 13
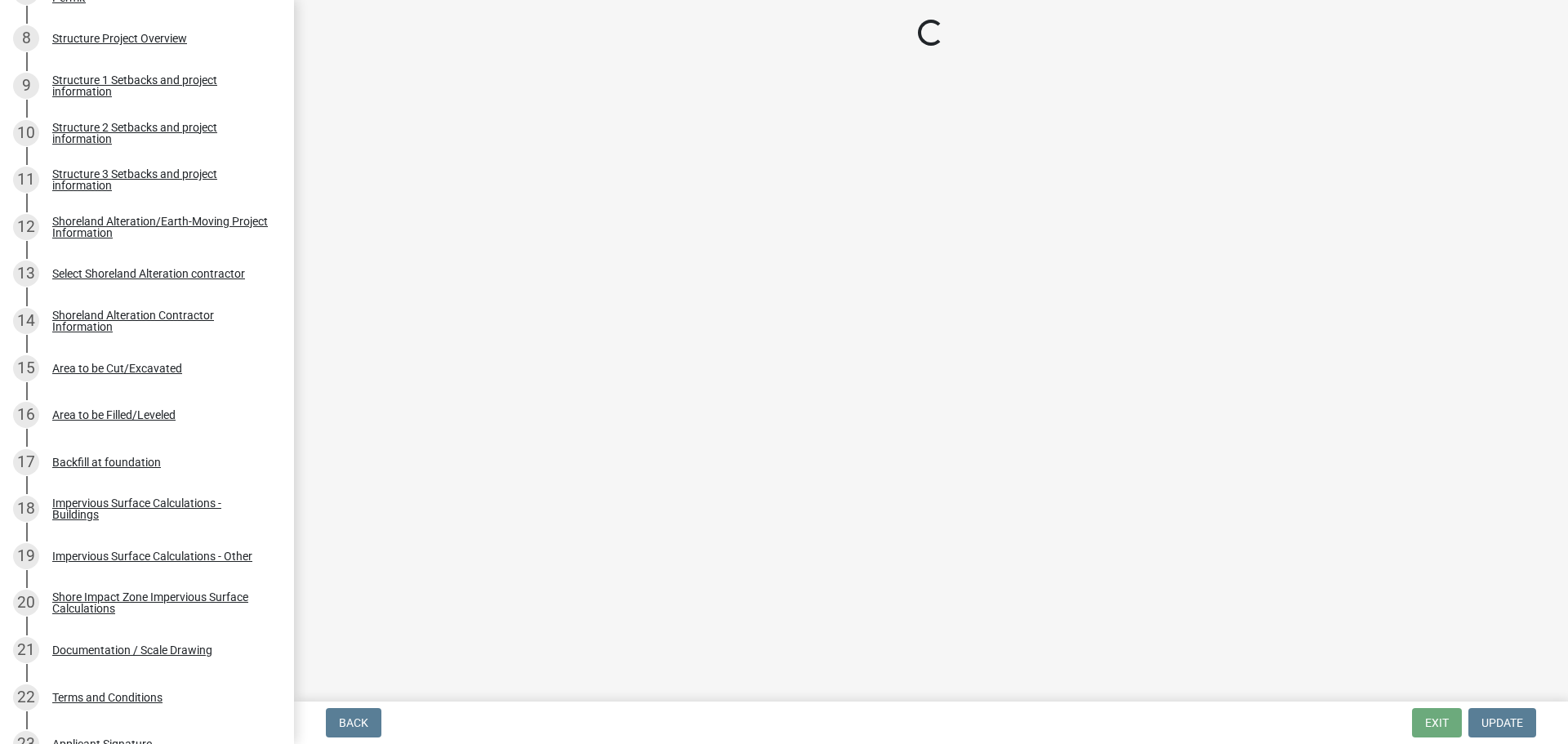
select select "ab2e7446-72a0-49c6-a36a-5181bad2fe68"
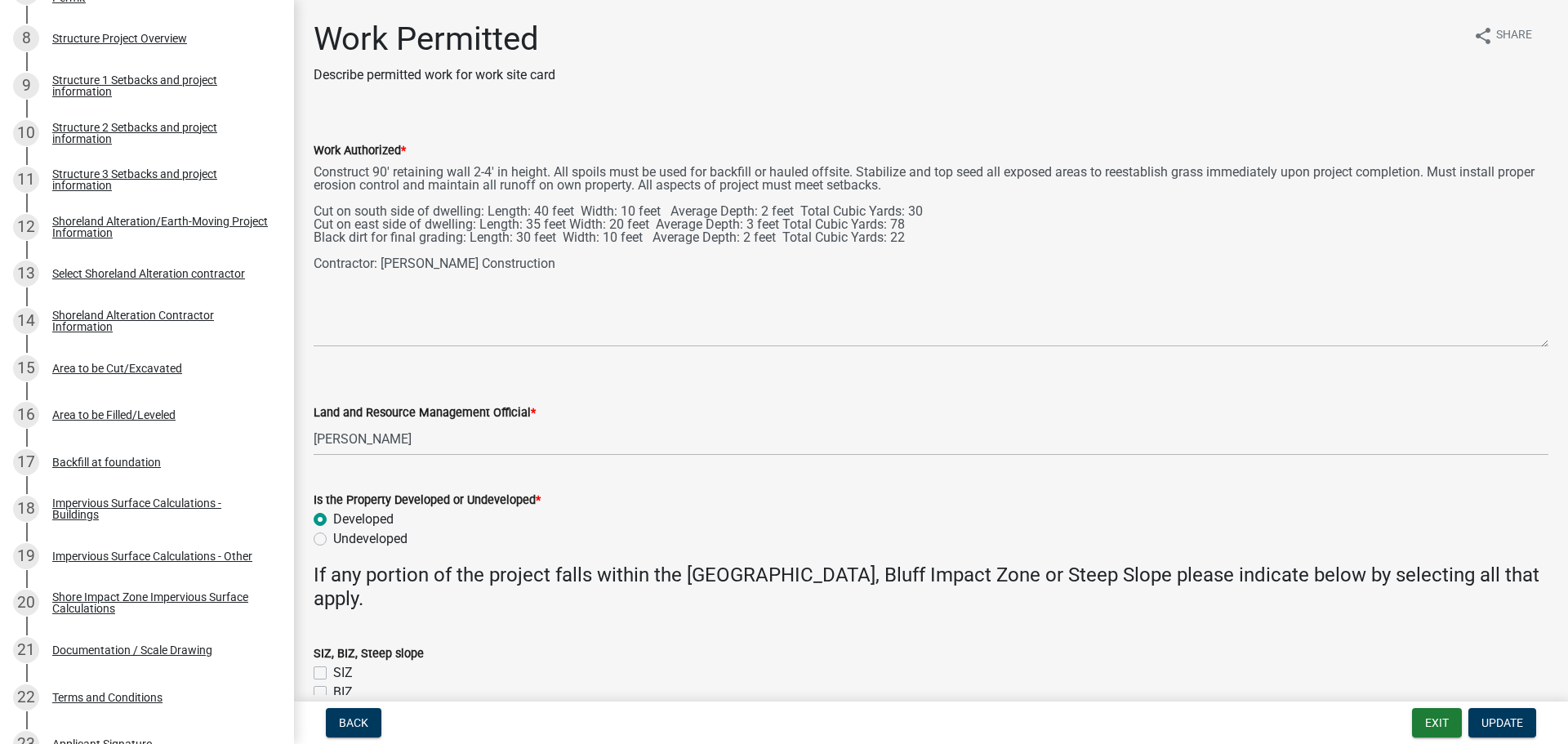
drag, startPoint x: 1539, startPoint y: 233, endPoint x: 1515, endPoint y: 344, distance: 113.6
click at [1515, 344] on textarea "Construct 90' retaining wall 2-4' in height. All spoils must be used for backfi…" at bounding box center [931, 253] width 1235 height 187
